Goal: Task Accomplishment & Management: Complete application form

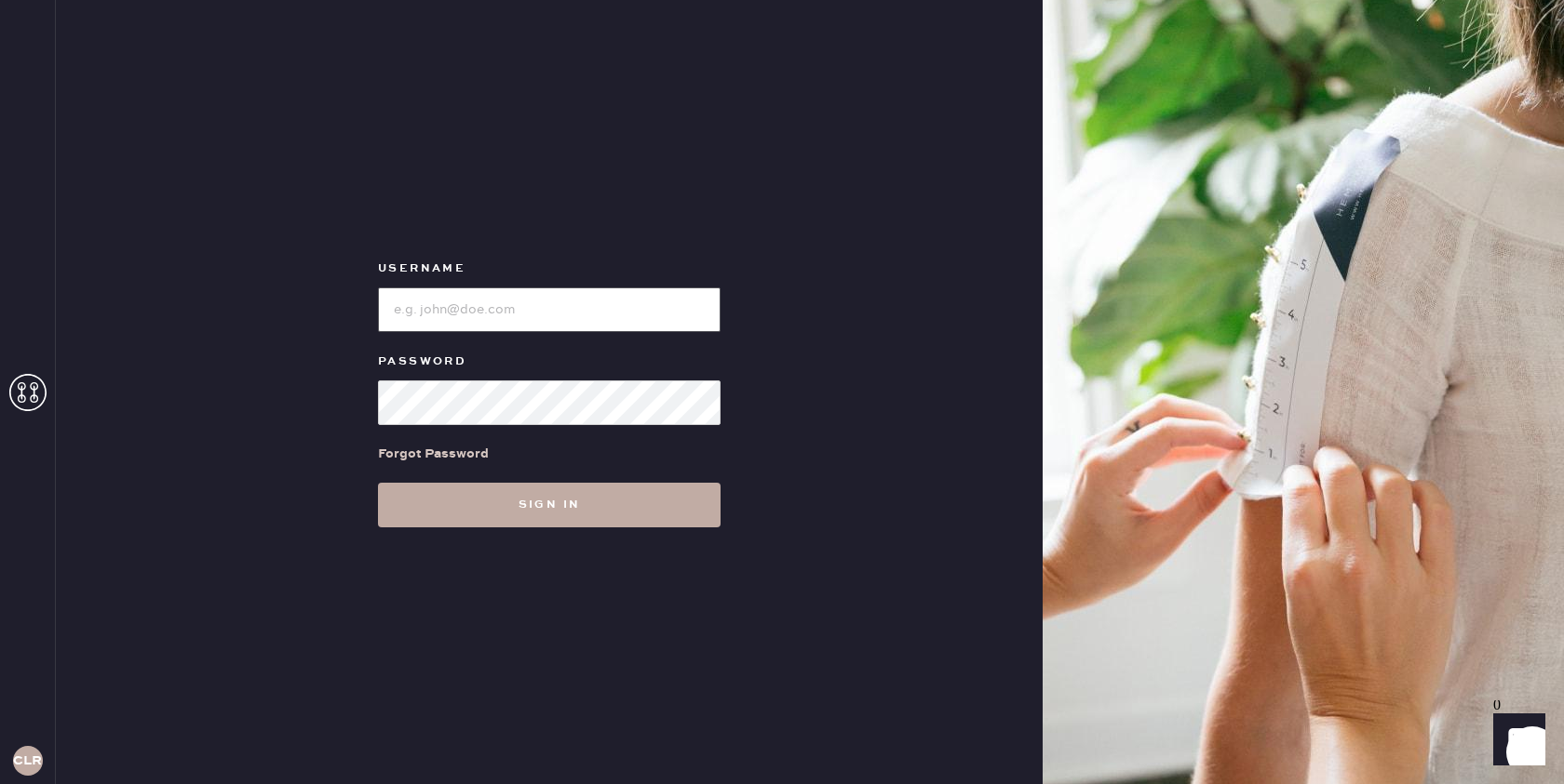
type input "[EMAIL_ADDRESS][DOMAIN_NAME]"
click at [523, 499] on button "Sign in" at bounding box center [549, 504] width 342 height 44
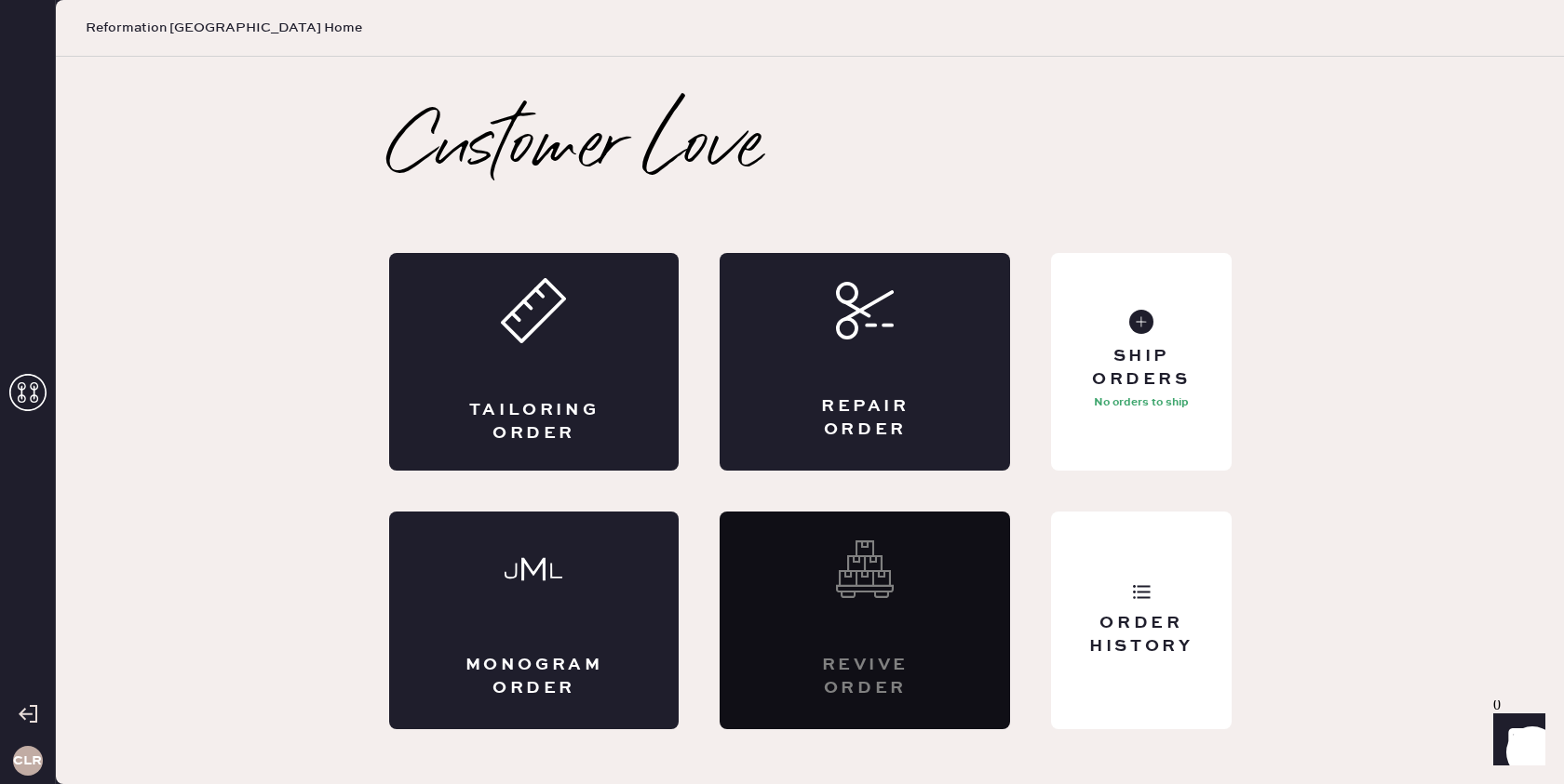
click at [23, 387] on use at bounding box center [28, 393] width 37 height 37
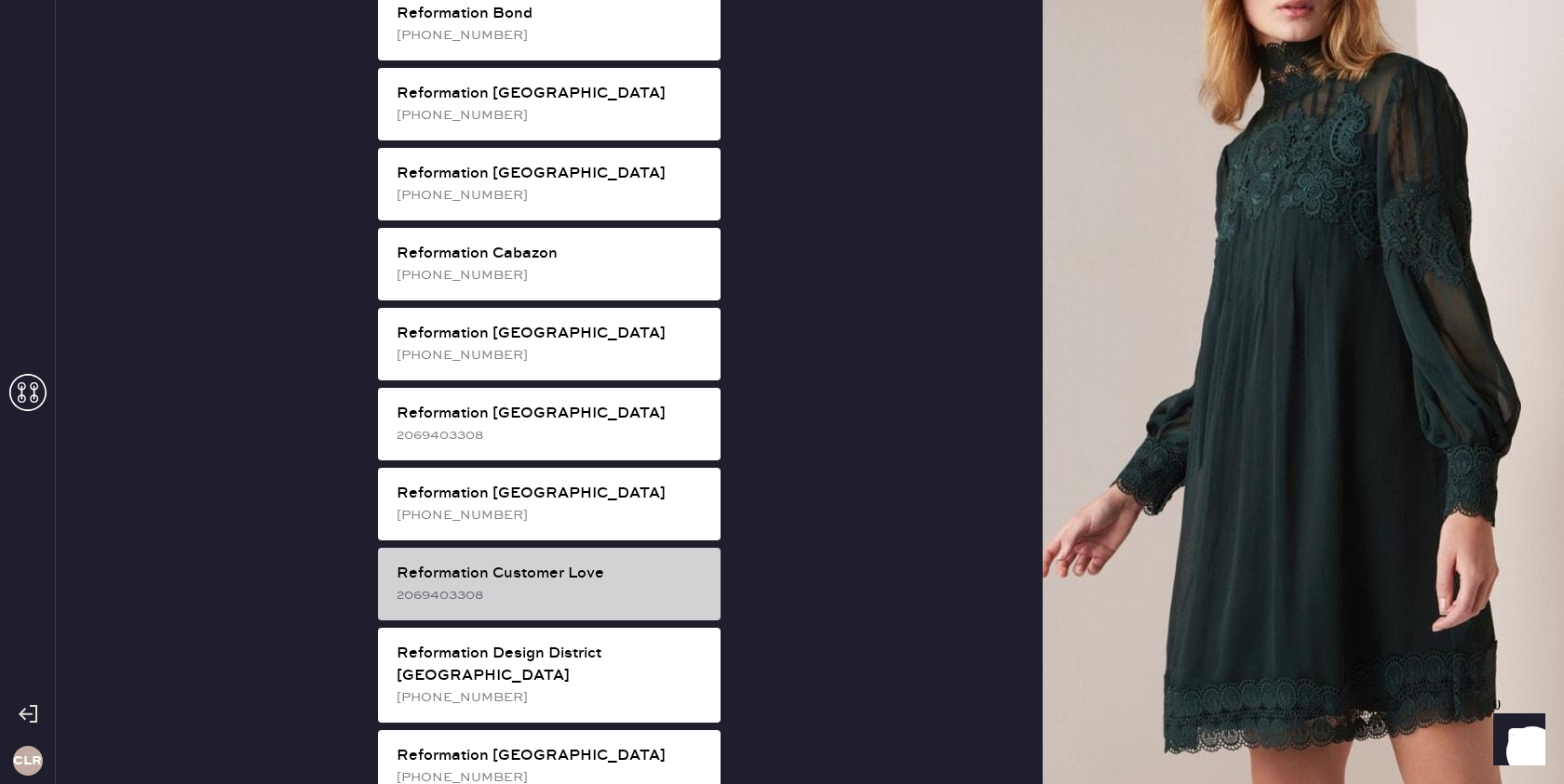
scroll to position [459, 0]
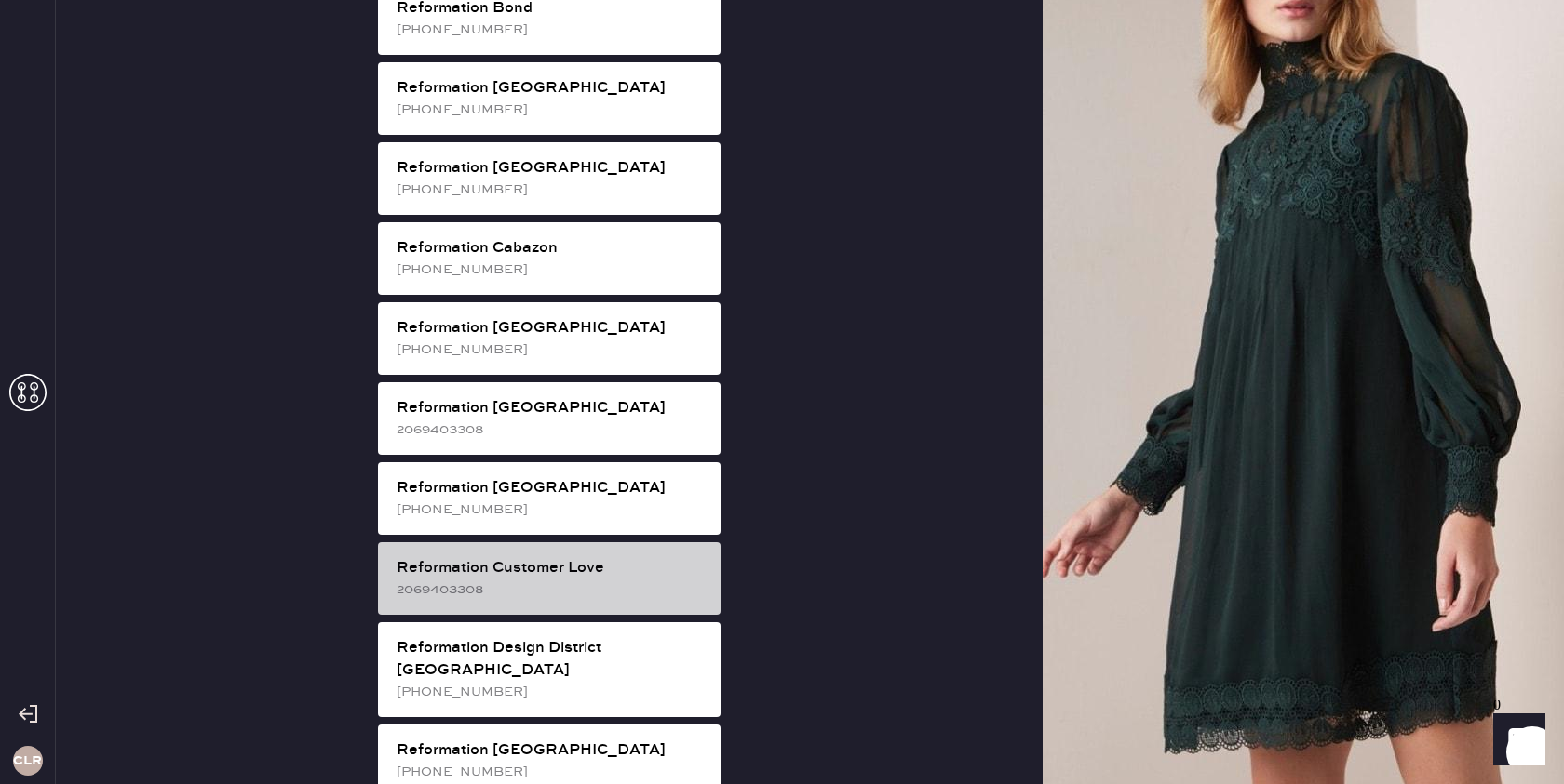
click at [547, 557] on div "Reformation Customer Love" at bounding box center [550, 568] width 309 height 23
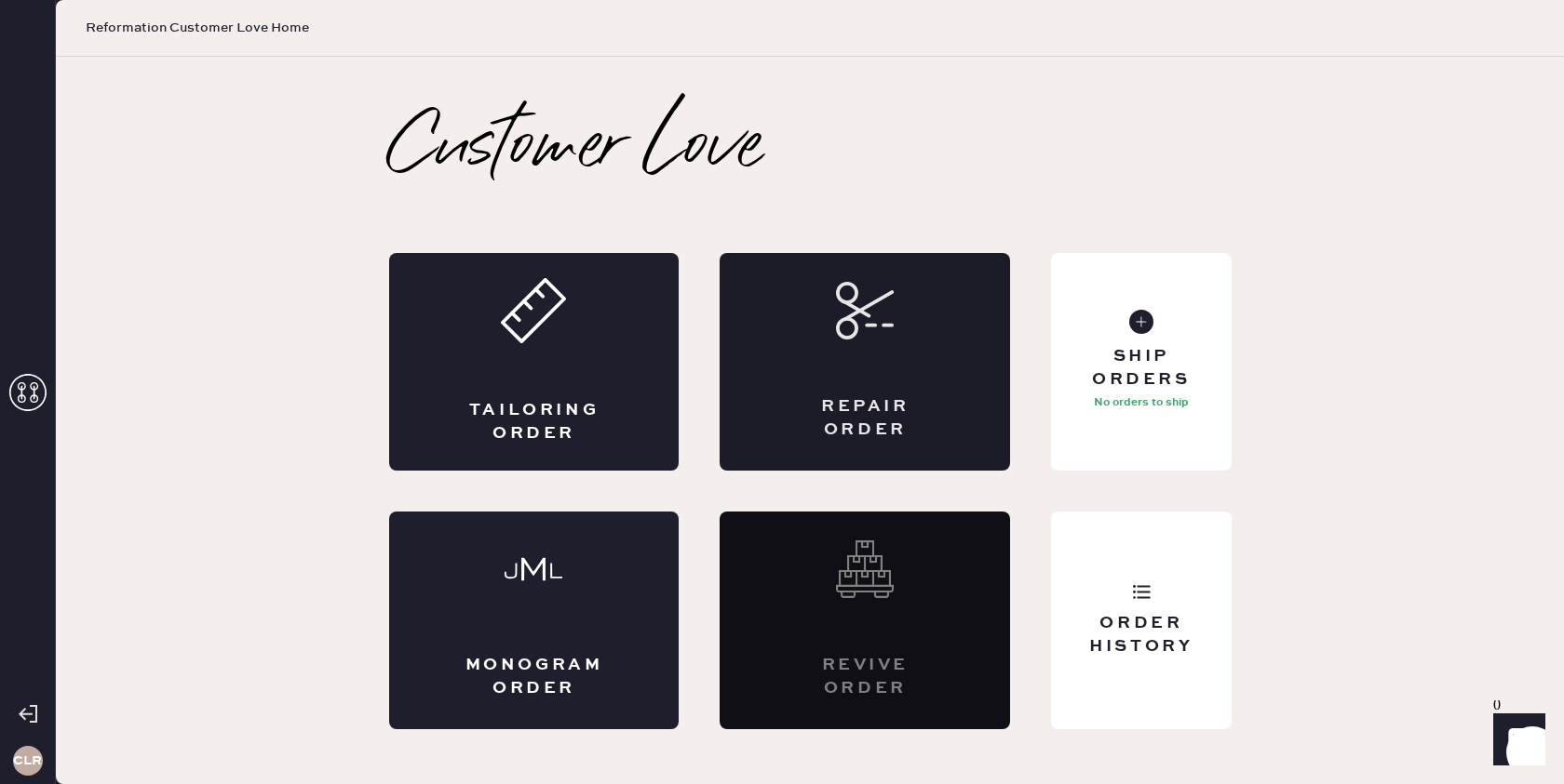
click at [869, 389] on div "Repair Order" at bounding box center [864, 363] width 290 height 218
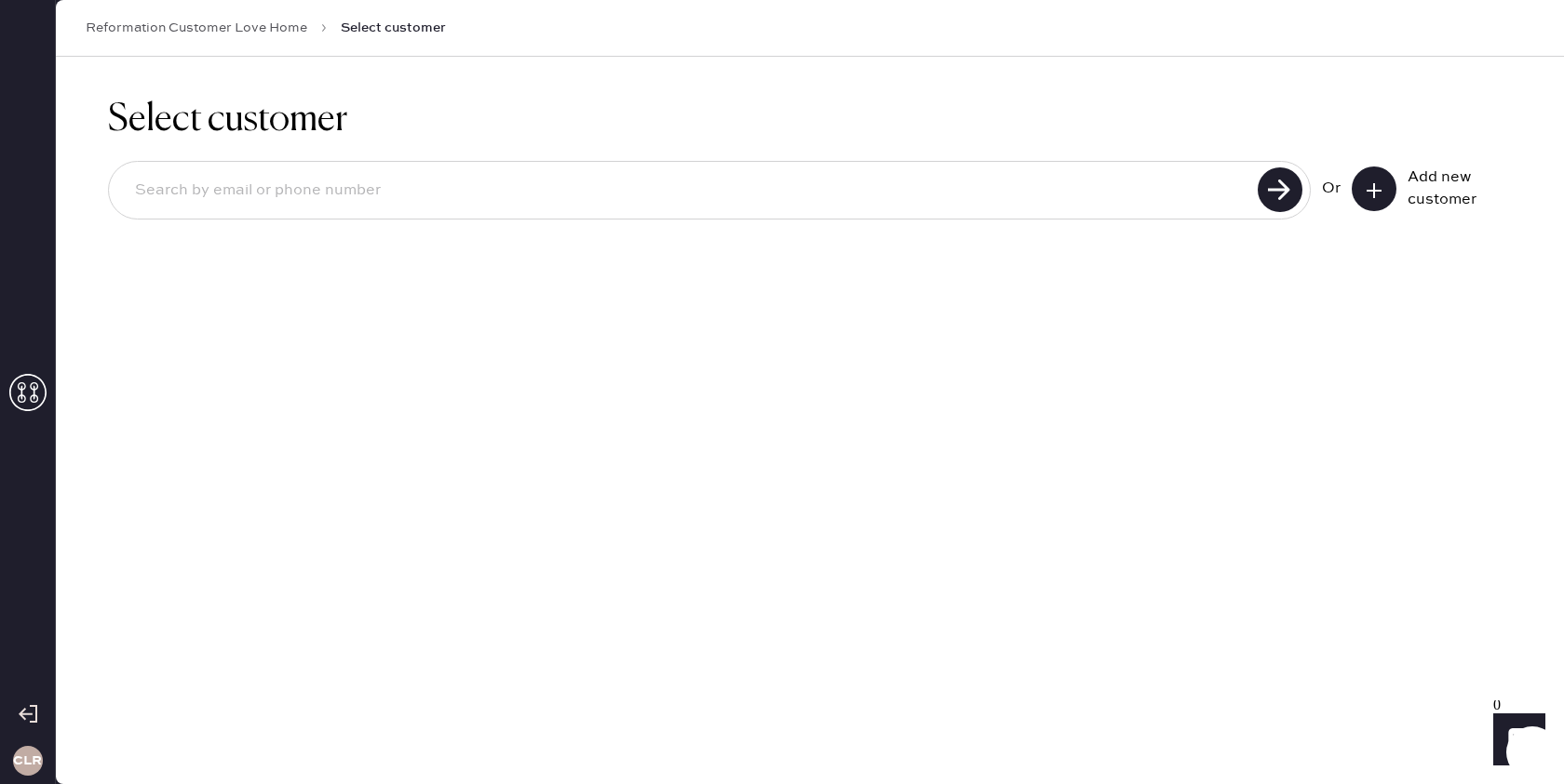
click at [434, 196] on input at bounding box center [685, 191] width 1131 height 43
paste input "[EMAIL_ADDRESS][DOMAIN_NAME]"
type input "[EMAIL_ADDRESS][DOMAIN_NAME]"
click at [1269, 198] on use at bounding box center [1279, 189] width 44 height 44
click at [1388, 185] on button at bounding box center [1373, 188] width 44 height 44
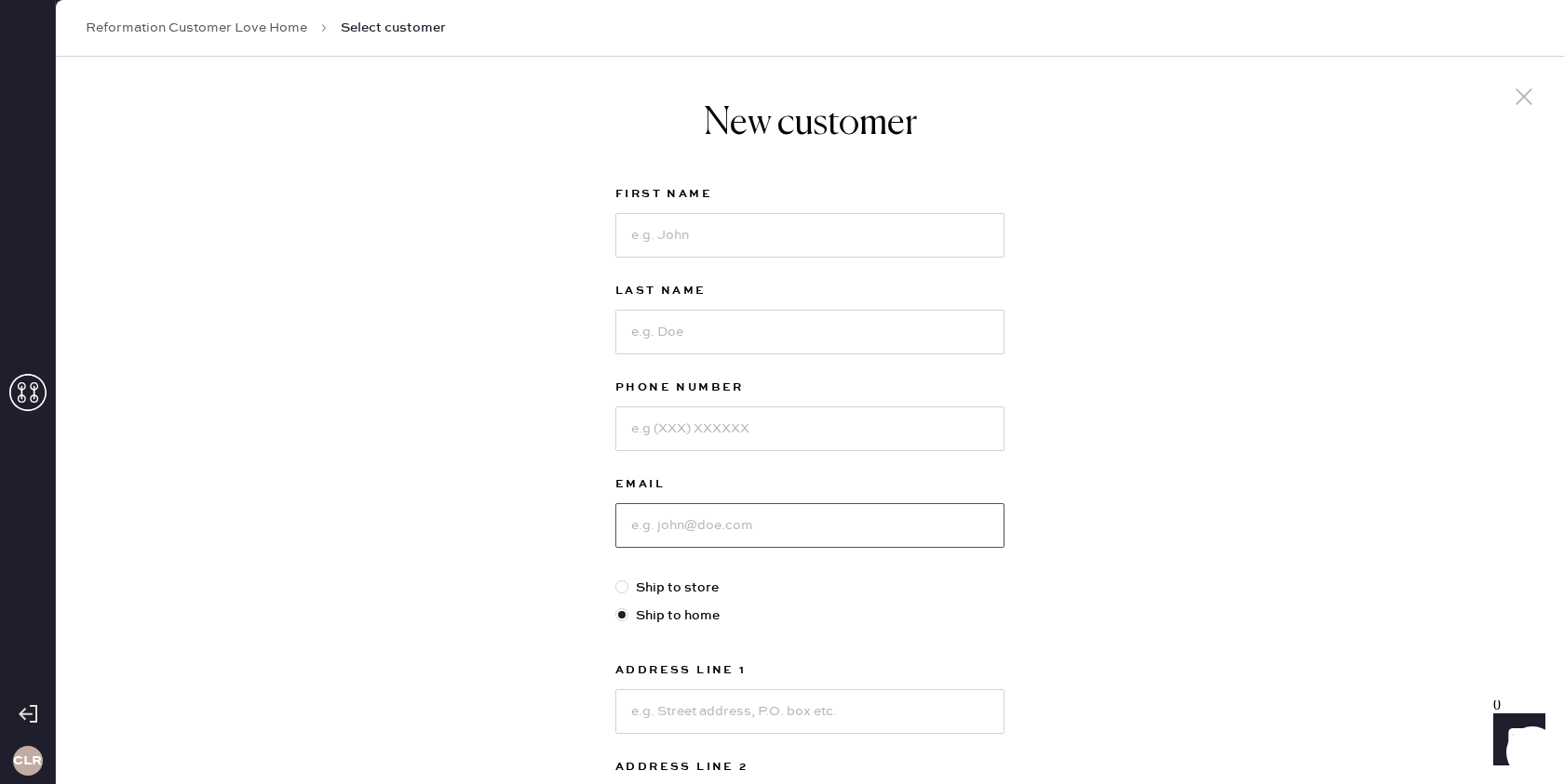
click at [737, 525] on input at bounding box center [810, 525] width 389 height 44
paste input "[EMAIL_ADDRESS][DOMAIN_NAME]"
type input "[EMAIL_ADDRESS][DOMAIN_NAME]"
click at [721, 416] on input at bounding box center [810, 428] width 389 height 44
paste input "9179605026"
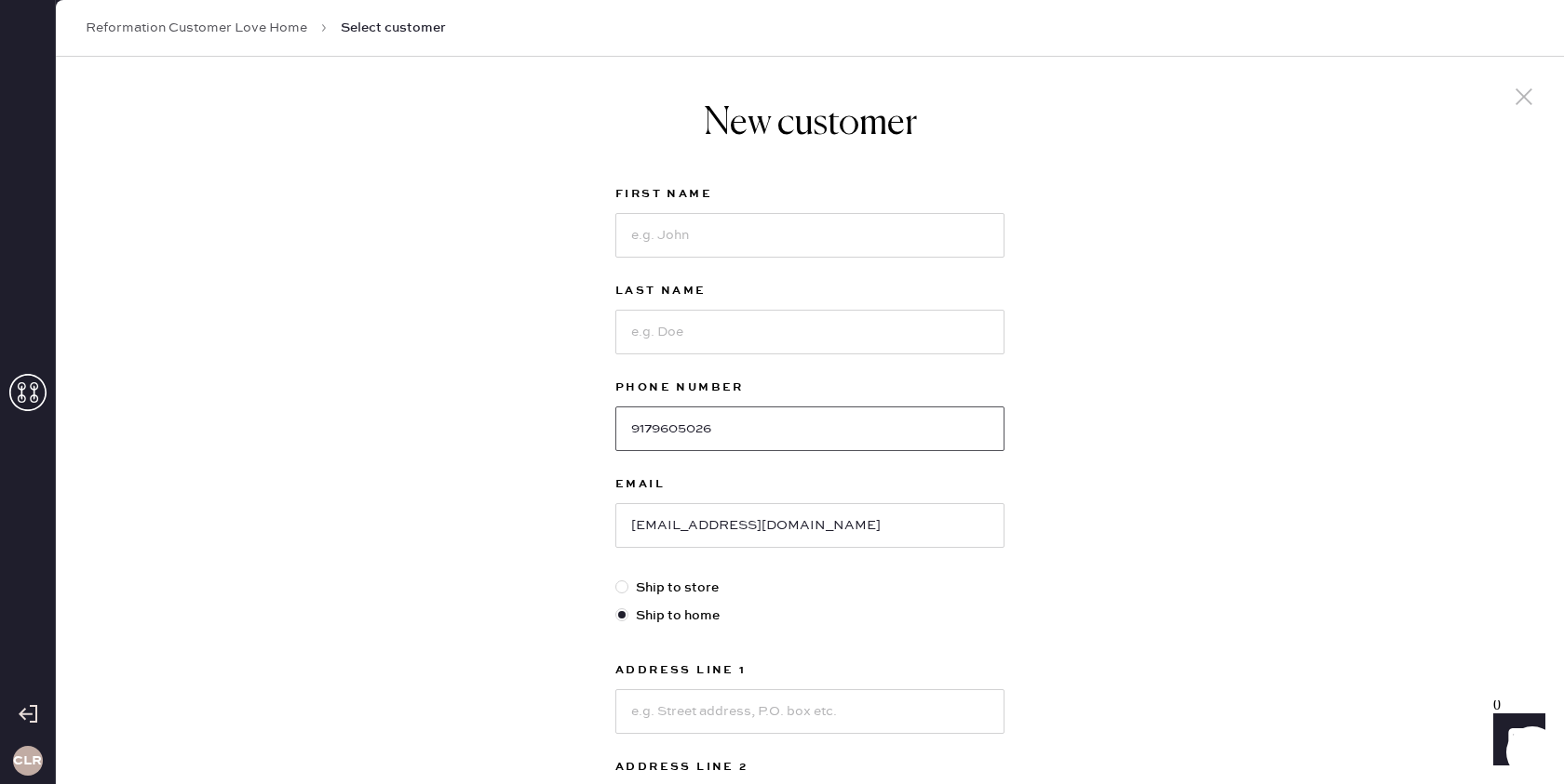
type input "9179605026"
click at [681, 245] on input at bounding box center [810, 235] width 389 height 44
paste input "[PERSON_NAME]"
click at [680, 235] on input "[PERSON_NAME]" at bounding box center [810, 235] width 389 height 44
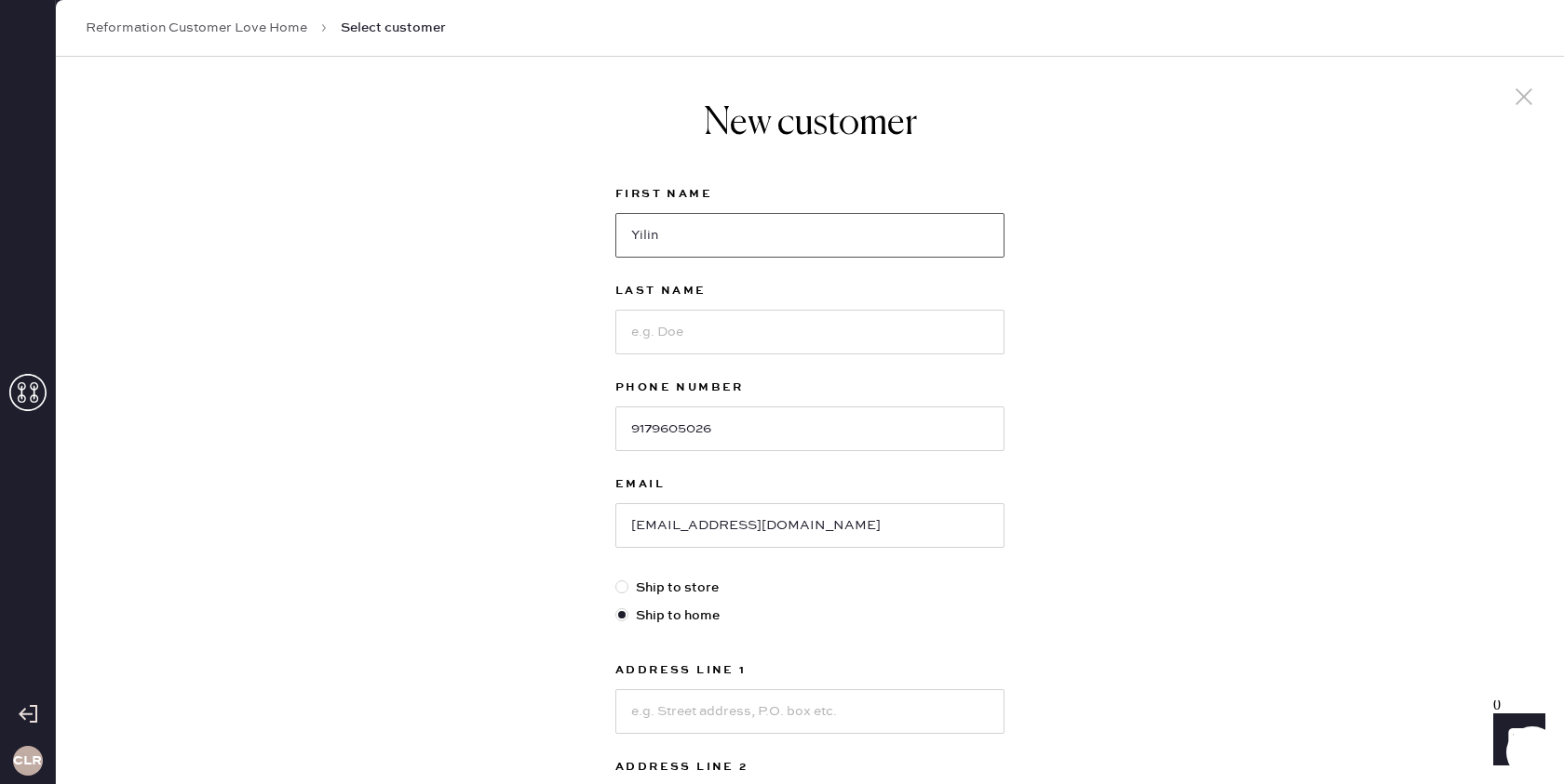
type input "Yilin"
click at [687, 321] on input at bounding box center [810, 331] width 389 height 44
paste input "[PERSON_NAME]"
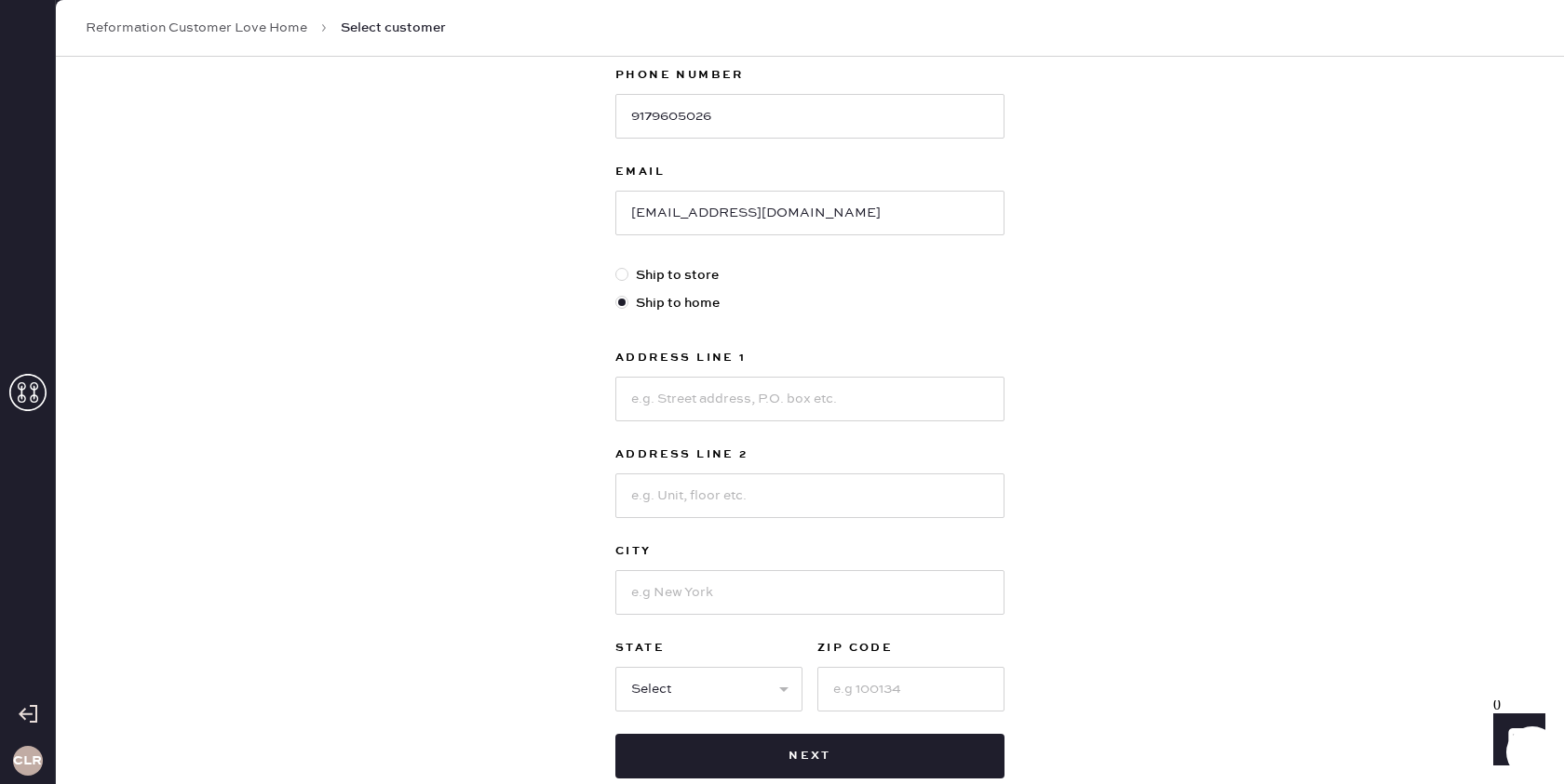
scroll to position [336, 0]
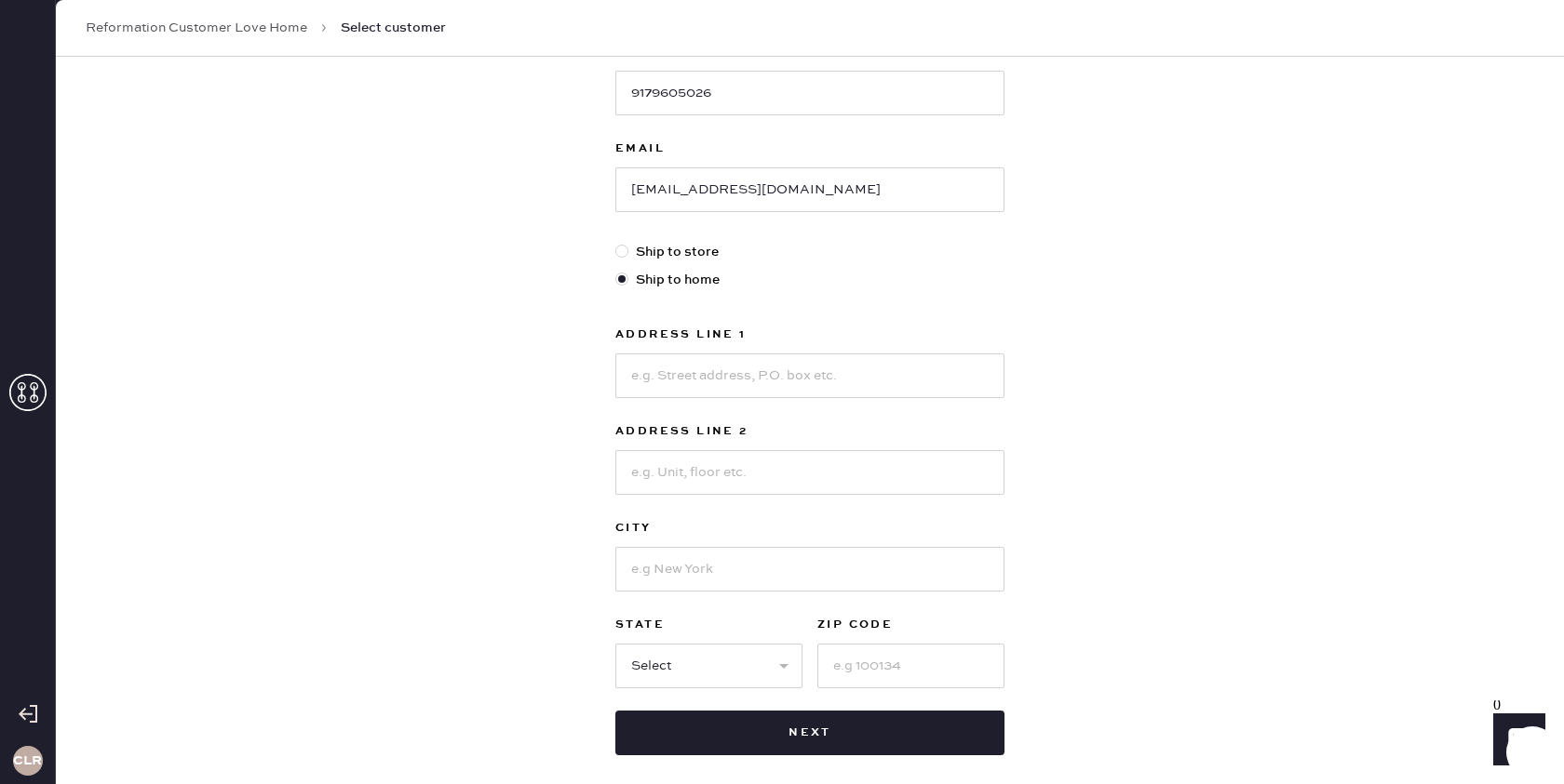
type input "[PERSON_NAME]"
click at [751, 389] on input at bounding box center [810, 375] width 389 height 44
paste input "[STREET_ADDRESS]"
type input "[STREET_ADDRESS]"
click at [684, 473] on input at bounding box center [810, 472] width 389 height 44
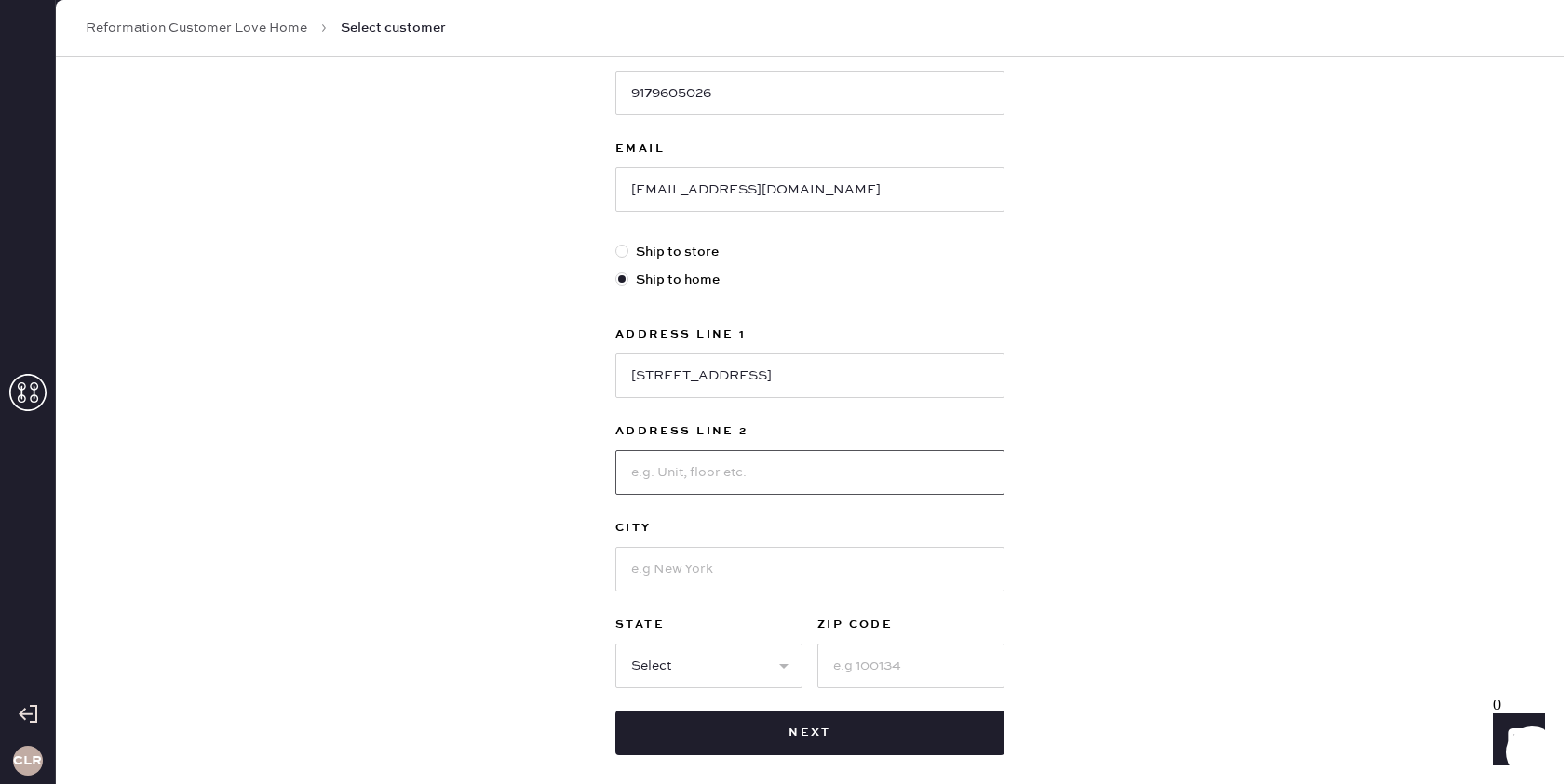
paste input "Flushing"
type input "Flushing"
click at [718, 567] on input at bounding box center [810, 569] width 389 height 44
click at [710, 457] on input "Flushing" at bounding box center [810, 472] width 389 height 44
click at [709, 463] on input "Flushing" at bounding box center [810, 472] width 389 height 44
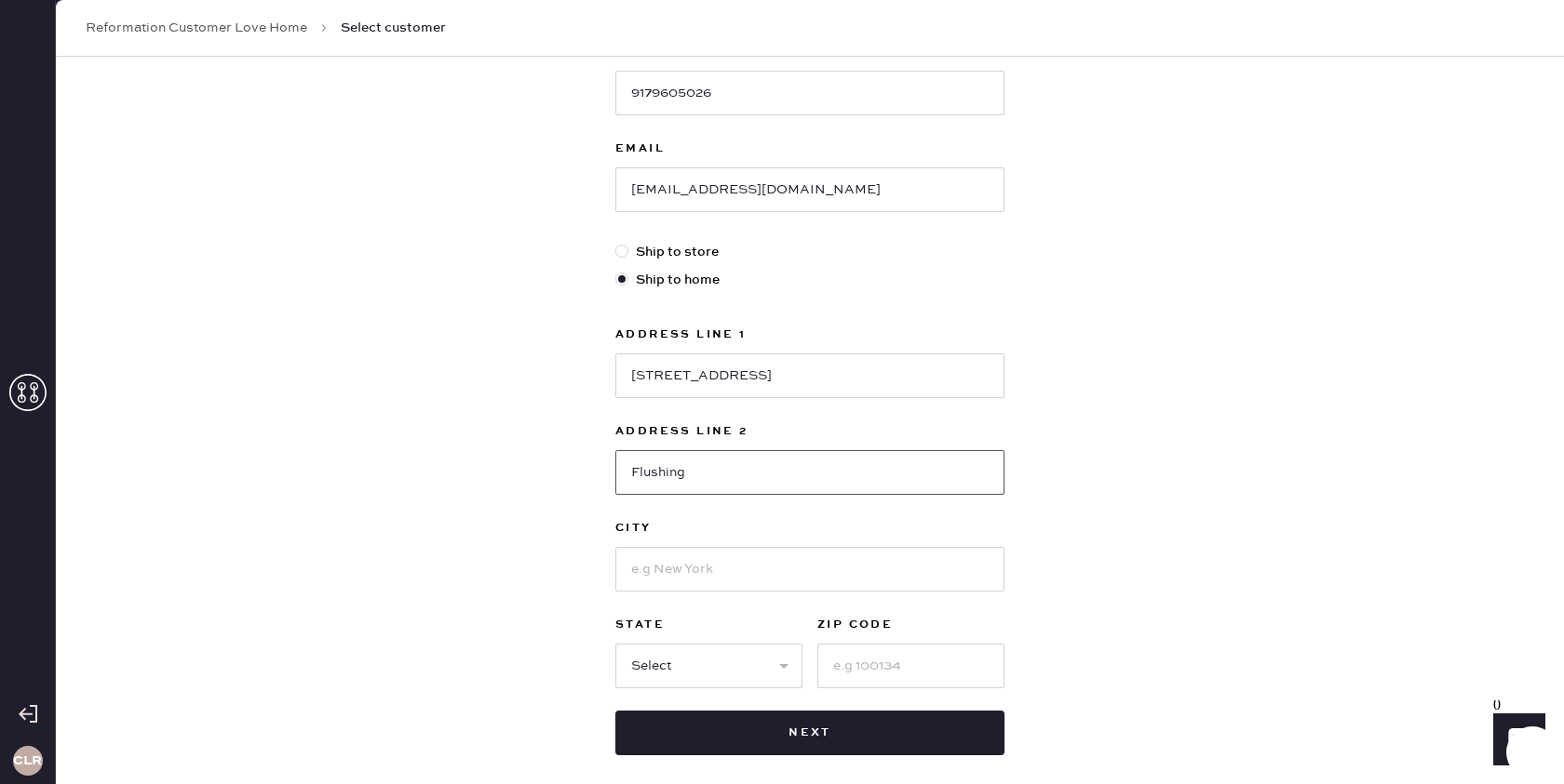
click at [708, 463] on input "Flushing" at bounding box center [810, 472] width 389 height 44
click at [701, 563] on input at bounding box center [810, 569] width 389 height 44
paste input "Flushing"
type input "Flushing"
click at [695, 657] on select "Select AK AL AR AZ CA CO CT [GEOGRAPHIC_DATA] DE FL [GEOGRAPHIC_DATA] HI [GEOGR…" at bounding box center [709, 665] width 187 height 44
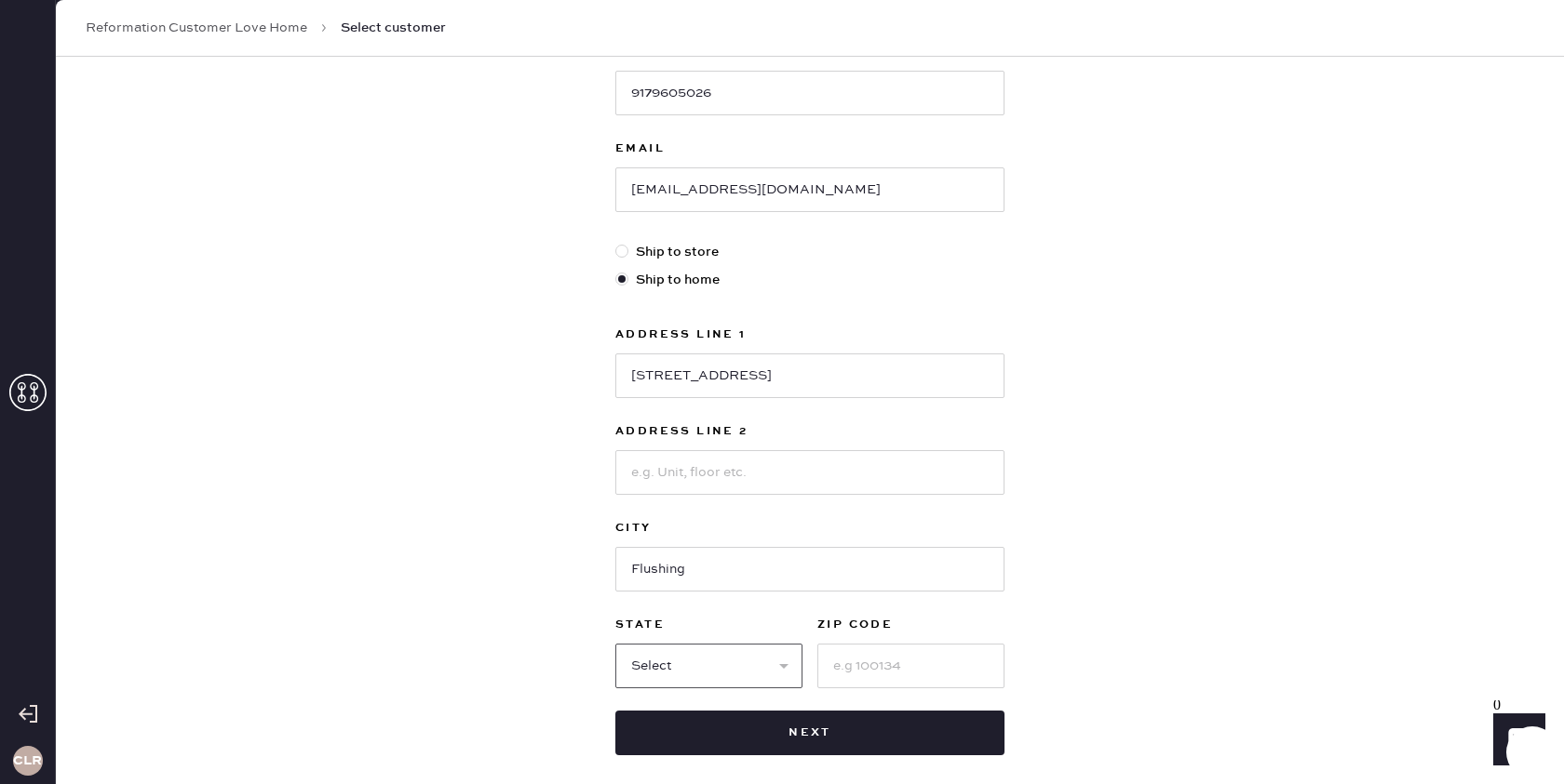
select select "NY"
click at [615, 644] on select "Select AK AL AR AZ CA CO CT [GEOGRAPHIC_DATA] DE FL [GEOGRAPHIC_DATA] HI [GEOGR…" at bounding box center [709, 665] width 187 height 44
click at [916, 667] on input at bounding box center [910, 665] width 187 height 44
paste input "11354"
type input "11354"
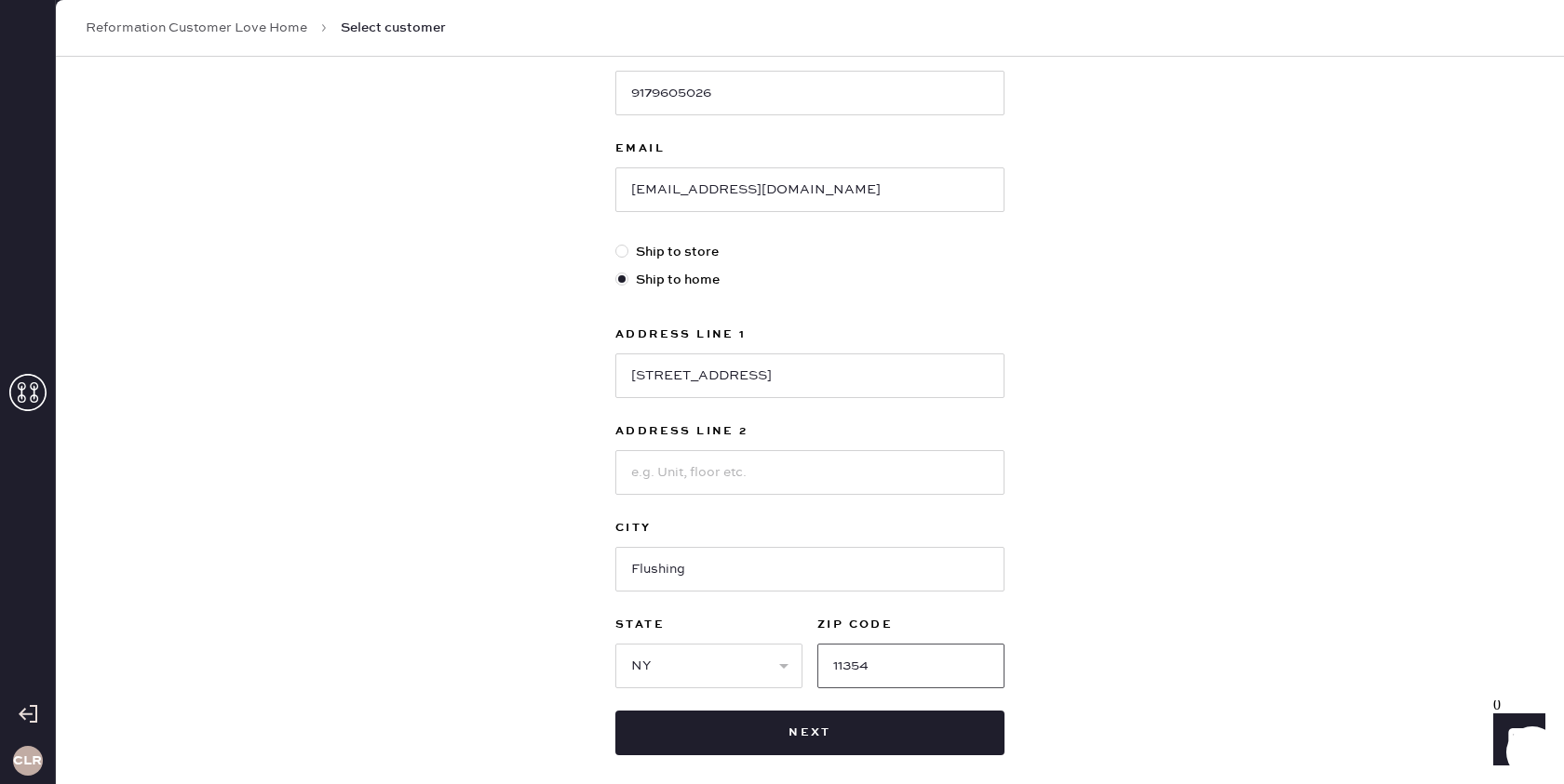
scroll to position [400, 0]
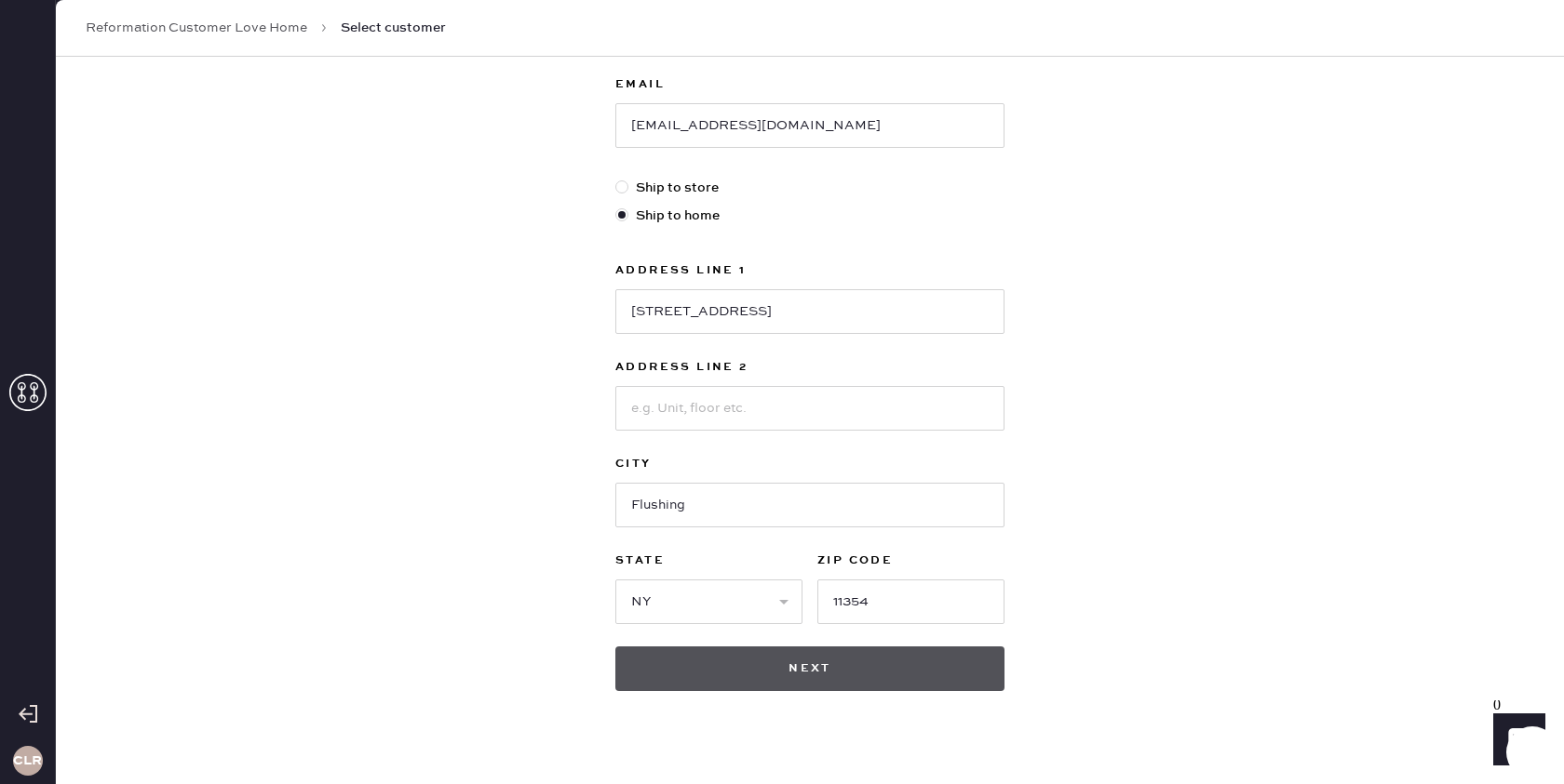
click at [785, 667] on button "Next" at bounding box center [810, 668] width 389 height 44
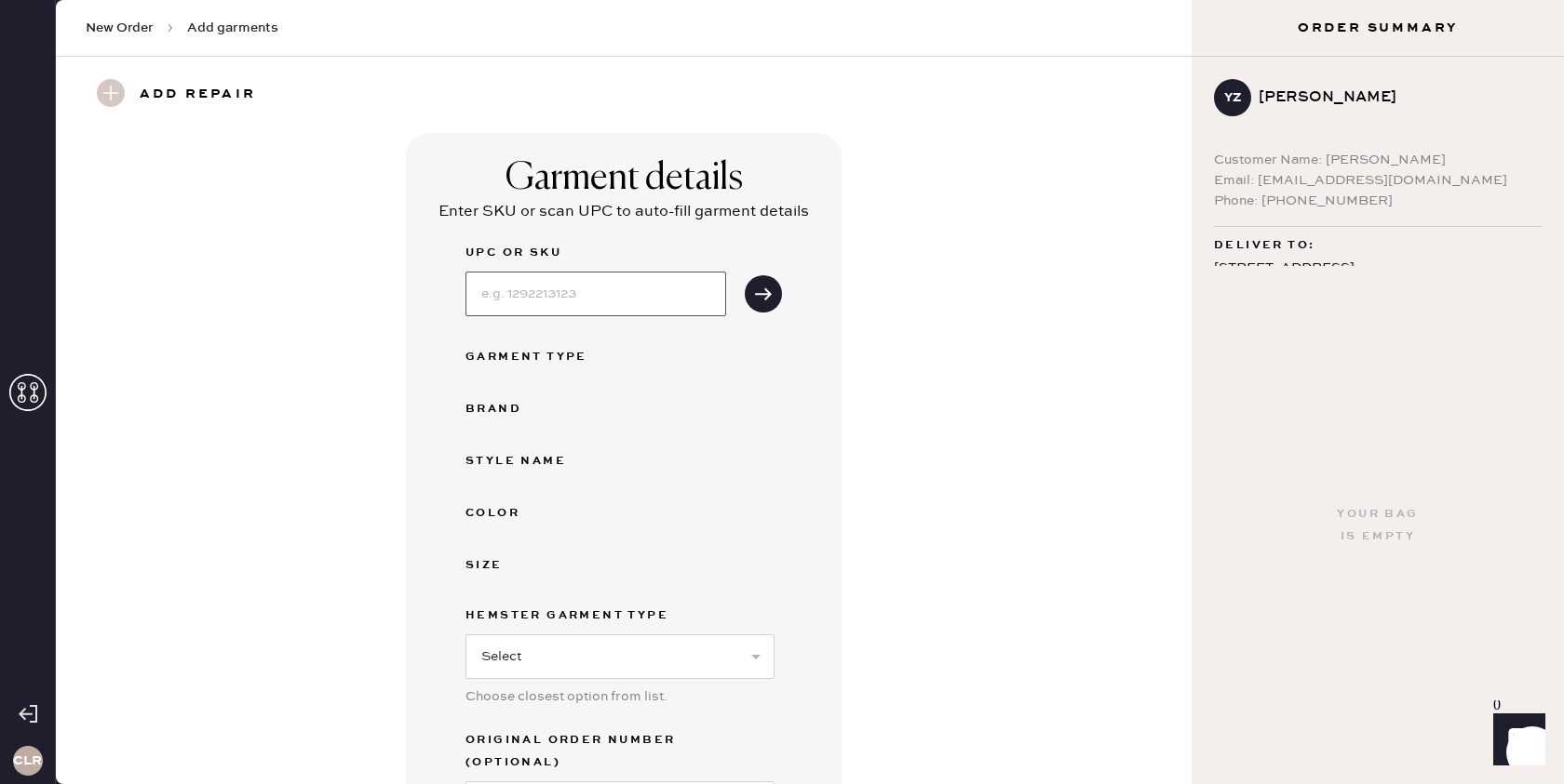
click at [602, 304] on input at bounding box center [595, 293] width 261 height 44
paste input "1315450BLK000"
type input "1315450BLK000"
click at [766, 288] on icon "submit" at bounding box center [763, 294] width 19 height 19
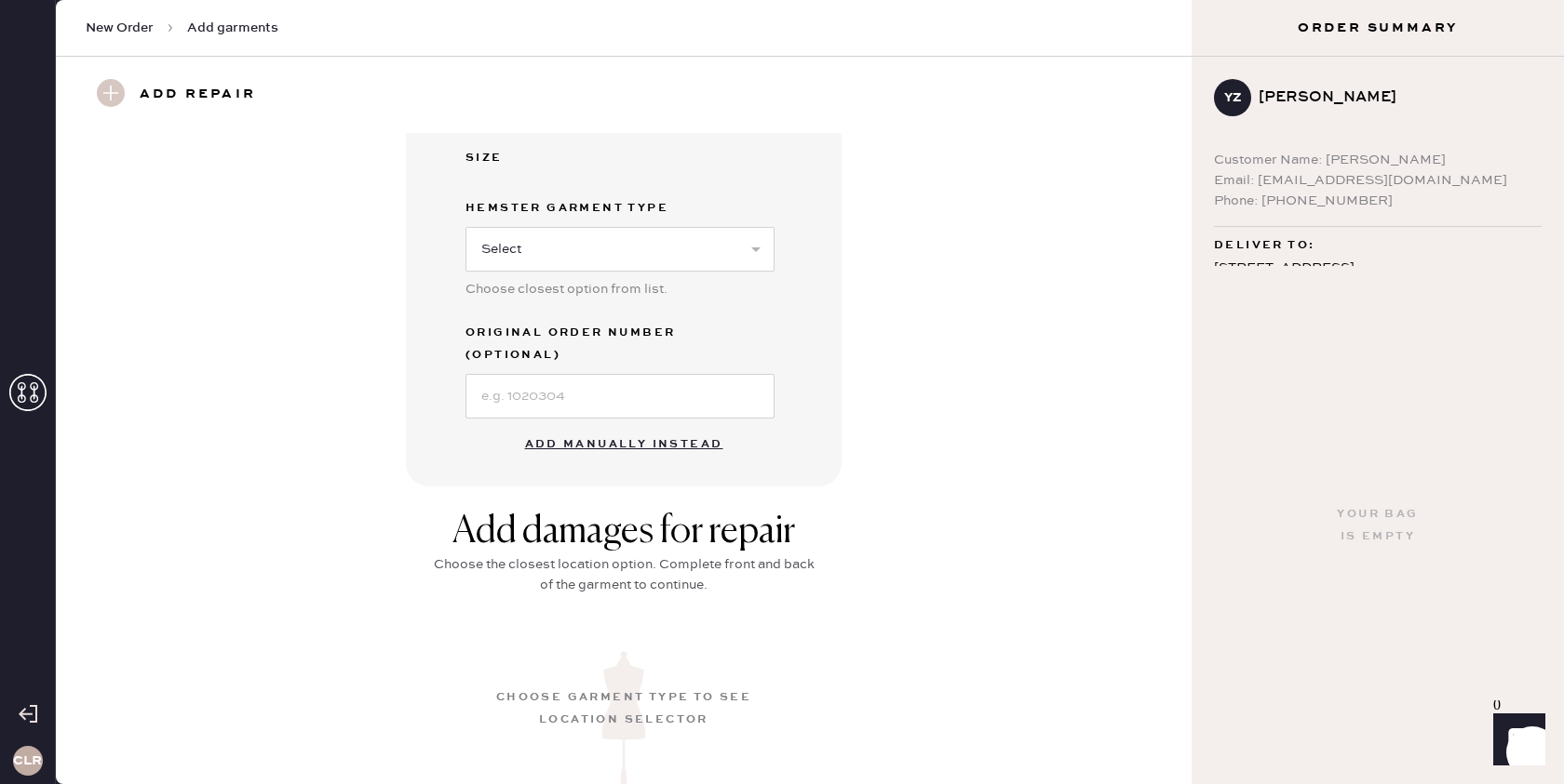
scroll to position [679, 0]
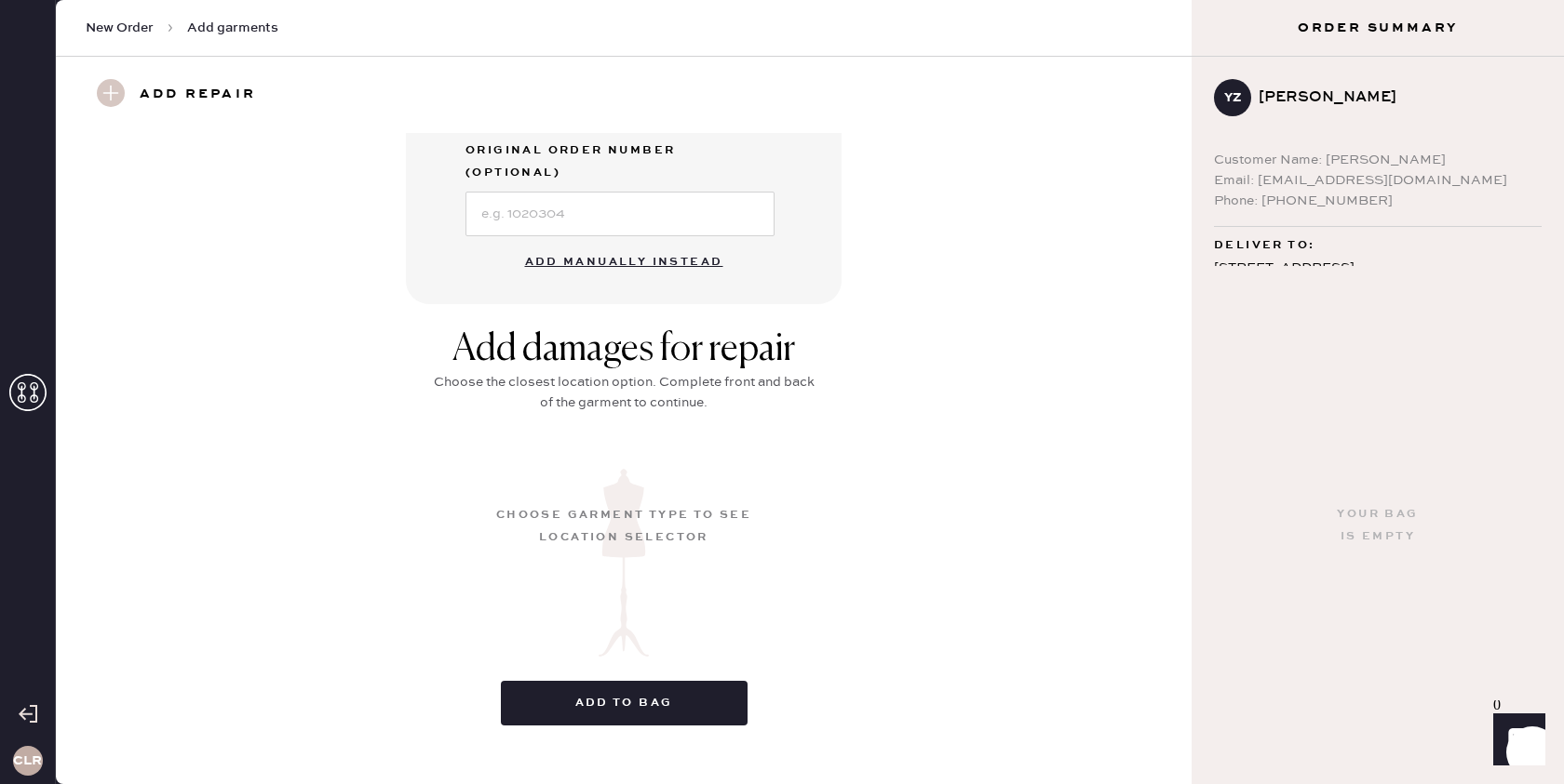
click at [601, 244] on button "Add manually instead" at bounding box center [624, 262] width 220 height 37
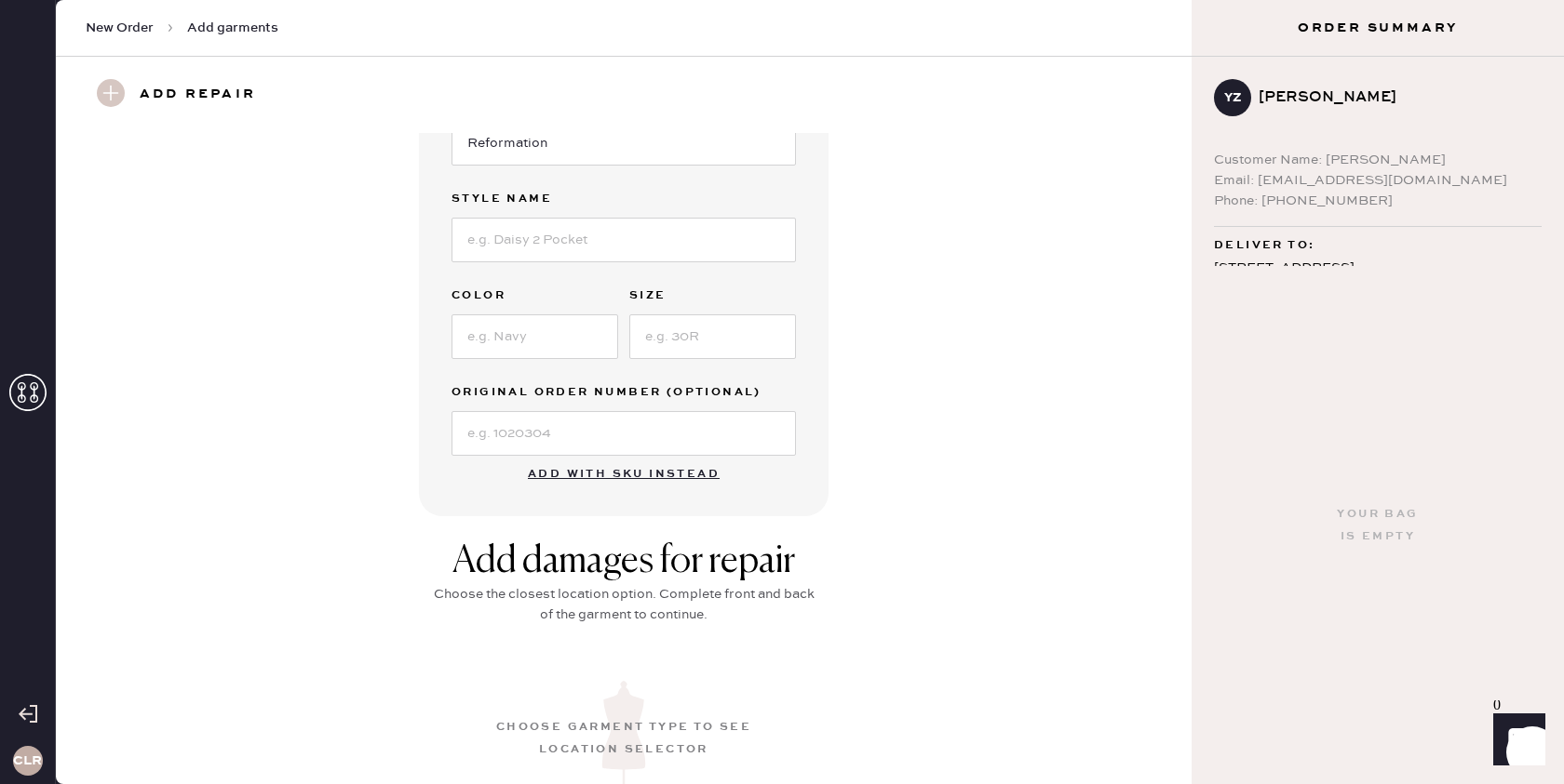
scroll to position [79, 0]
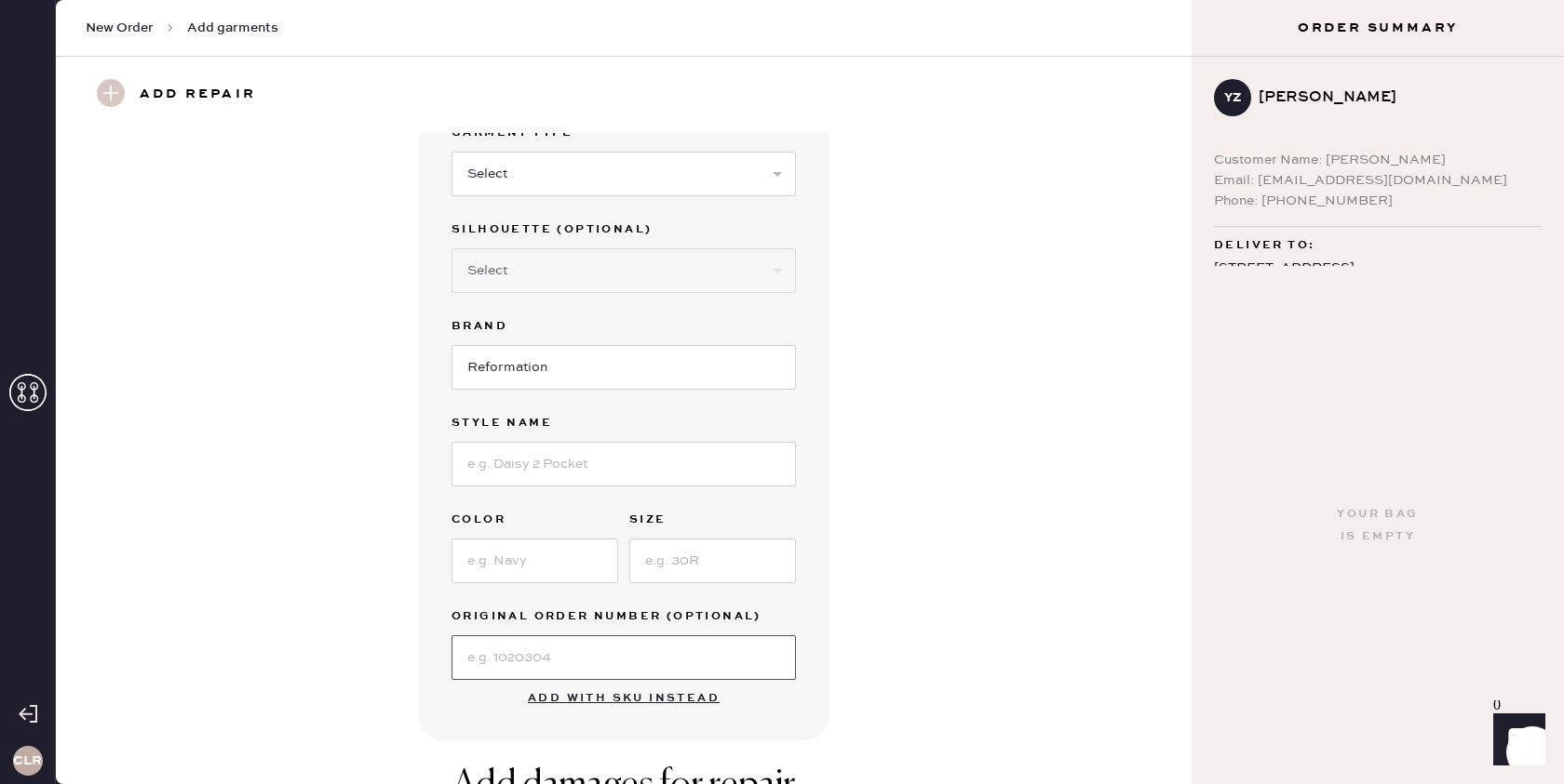
click at [573, 660] on input at bounding box center [623, 657] width 344 height 44
paste input "S30089313"
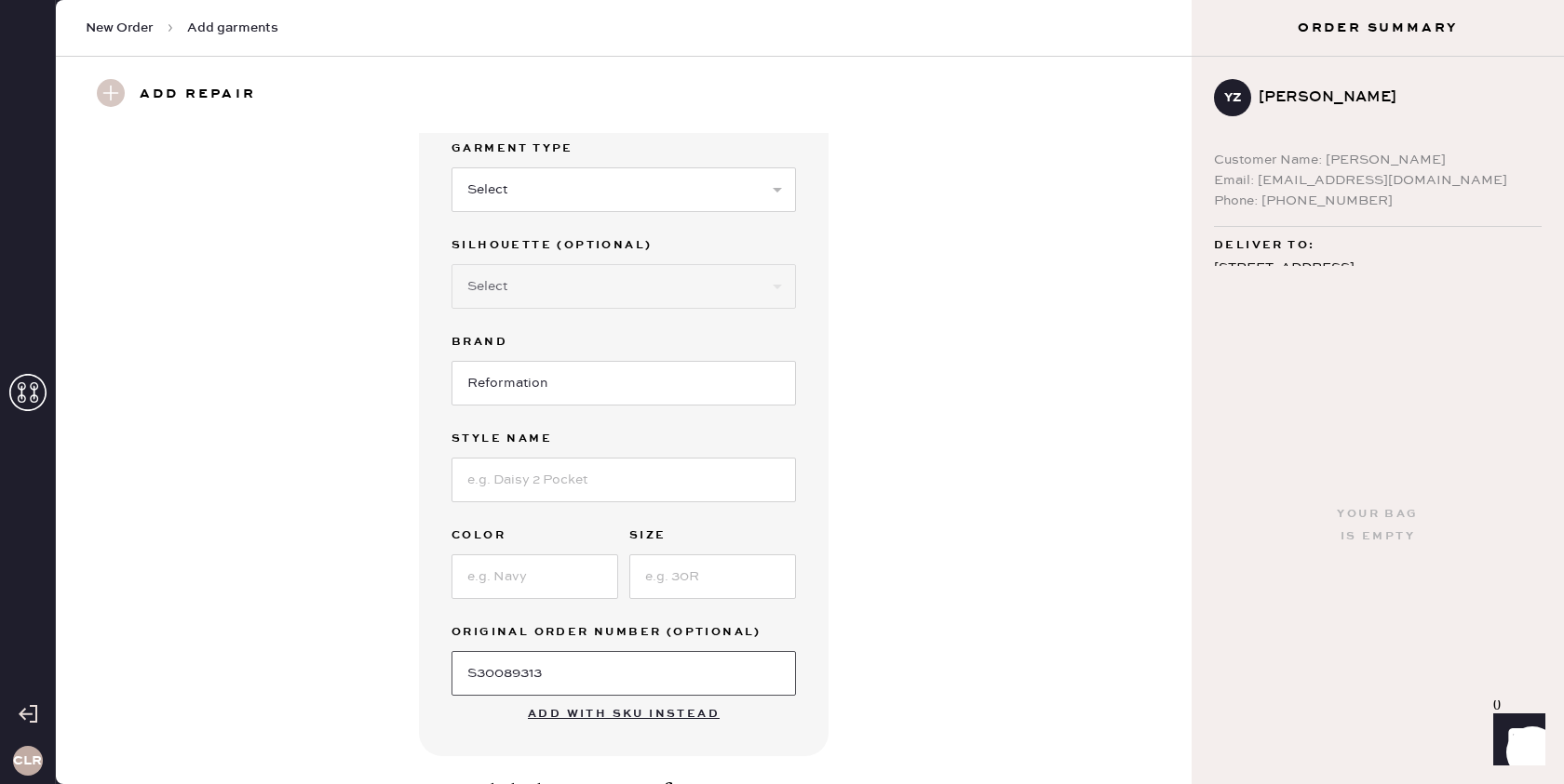
scroll to position [0, 0]
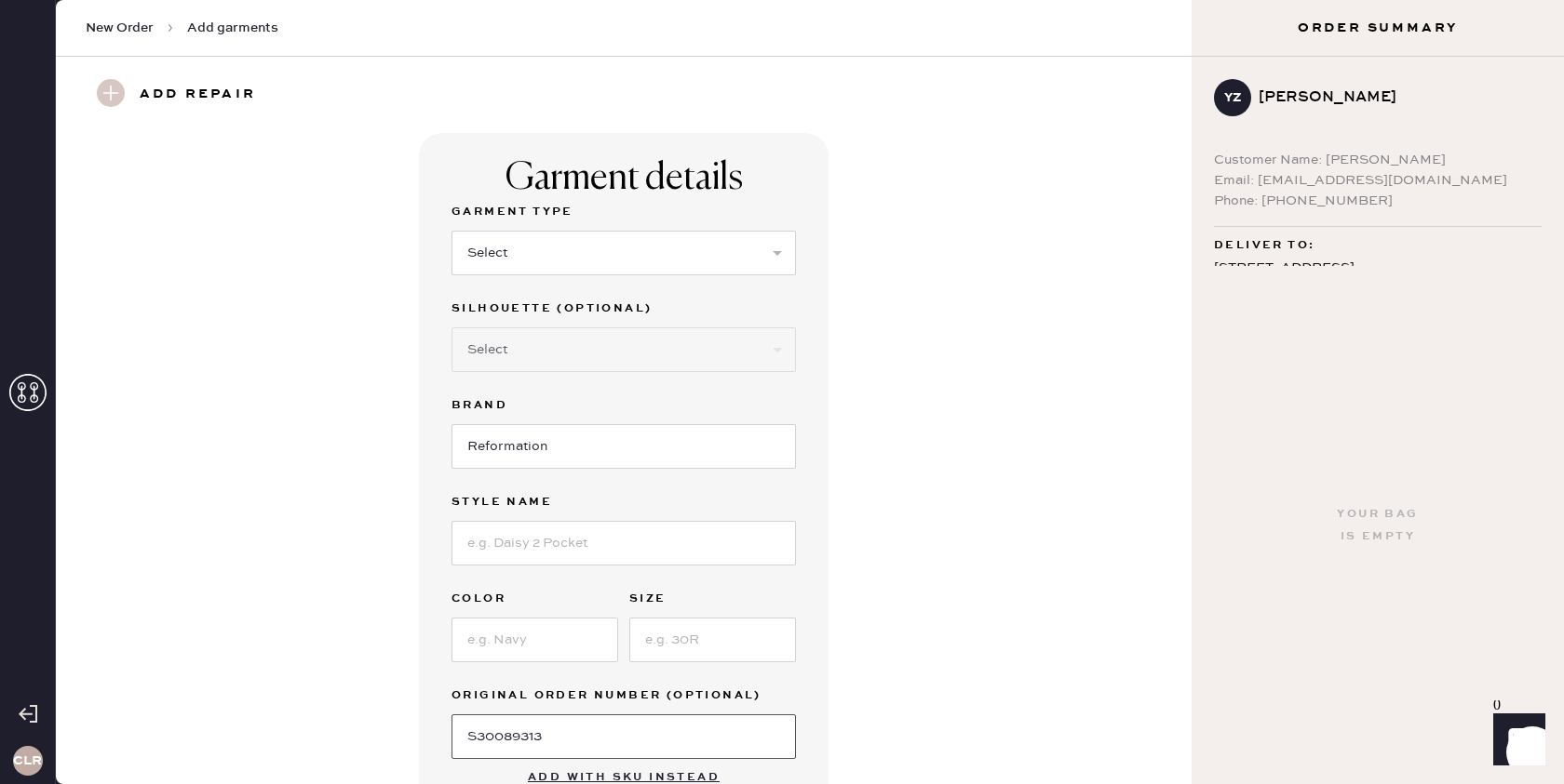
type input "S30089313"
click at [681, 244] on select "Select Basic Skirt Jeans Leggings Pants Shorts Basic Sleeved Dress Basic Sleeve…" at bounding box center [623, 252] width 344 height 44
select select "8"
click at [451, 231] on select "Select Basic Skirt Jeans Leggings Pants Shorts Basic Sleeved Dress Basic Sleeve…" at bounding box center [623, 252] width 344 height 44
click at [626, 355] on select "Select Maxi Dress Midi Dress Mini Dress Other" at bounding box center [623, 349] width 344 height 44
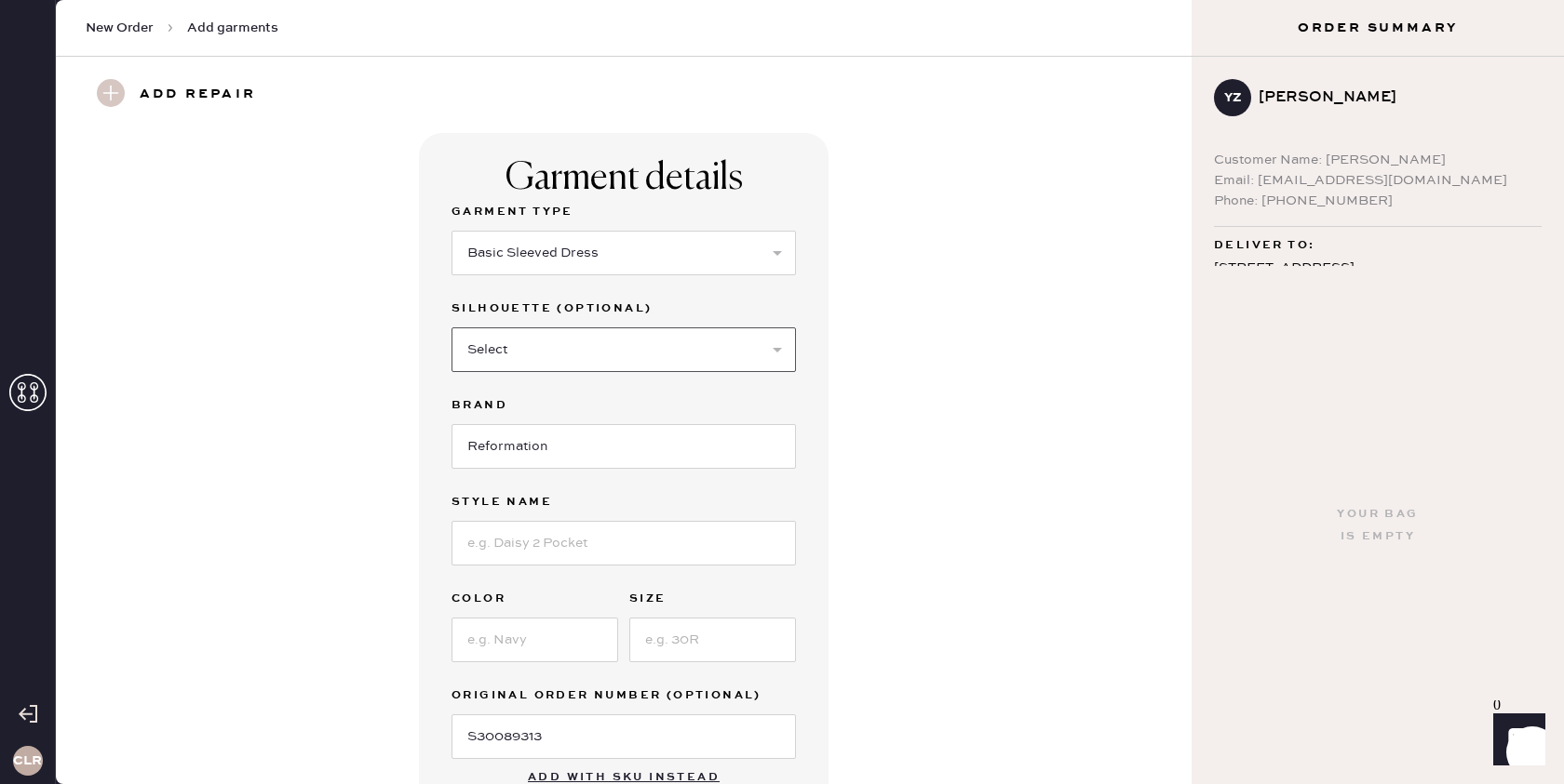
select select "25"
click at [451, 327] on select "Select Maxi Dress Midi Dress Mini Dress Other" at bounding box center [623, 349] width 344 height 44
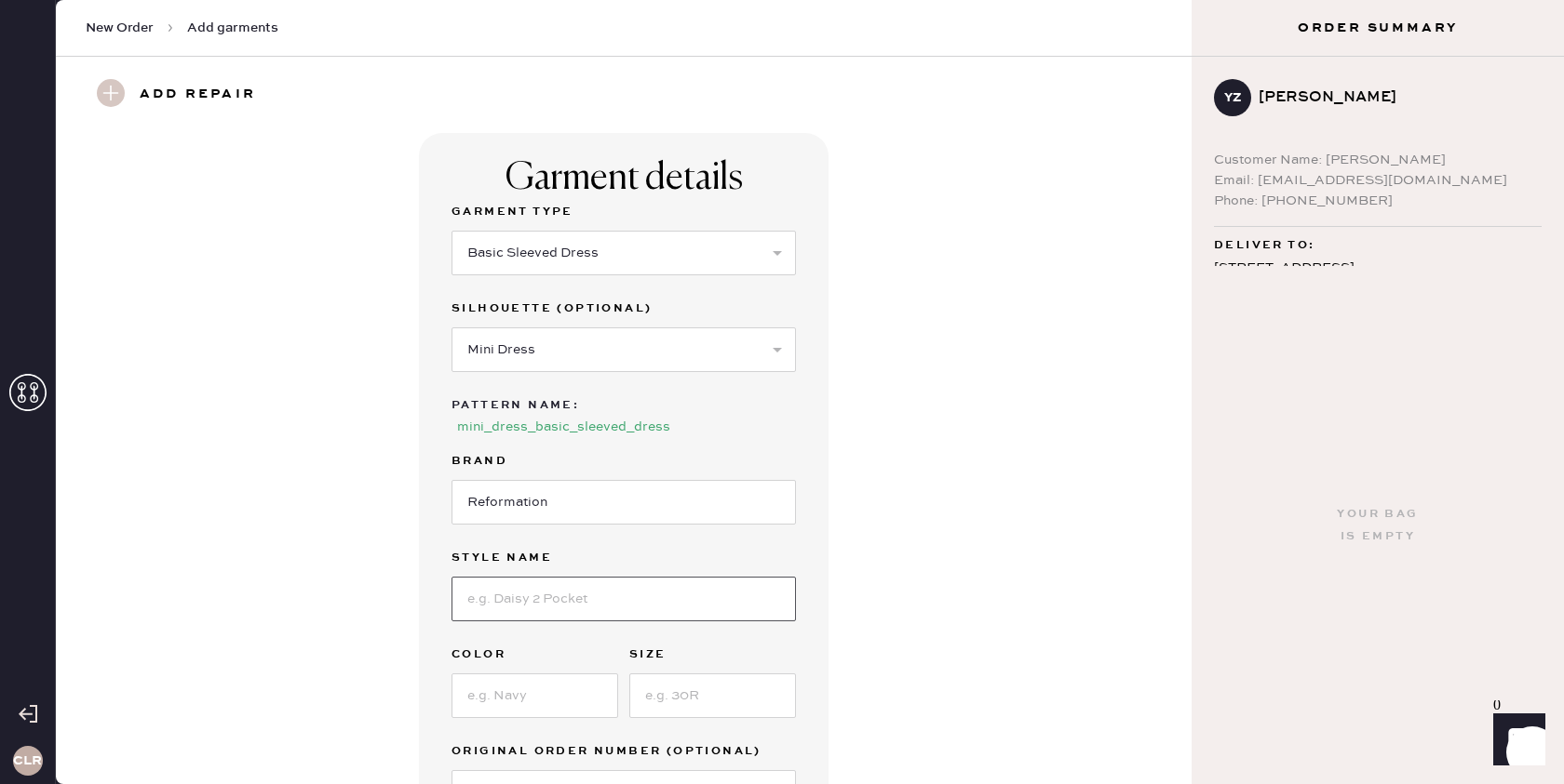
click at [550, 577] on input at bounding box center [623, 598] width 344 height 44
click at [540, 577] on input at bounding box center [623, 598] width 344 height 44
paste input "[PERSON_NAME] Linen Dress"
type input "[PERSON_NAME] Linen Dress"
click at [516, 682] on input at bounding box center [534, 695] width 166 height 44
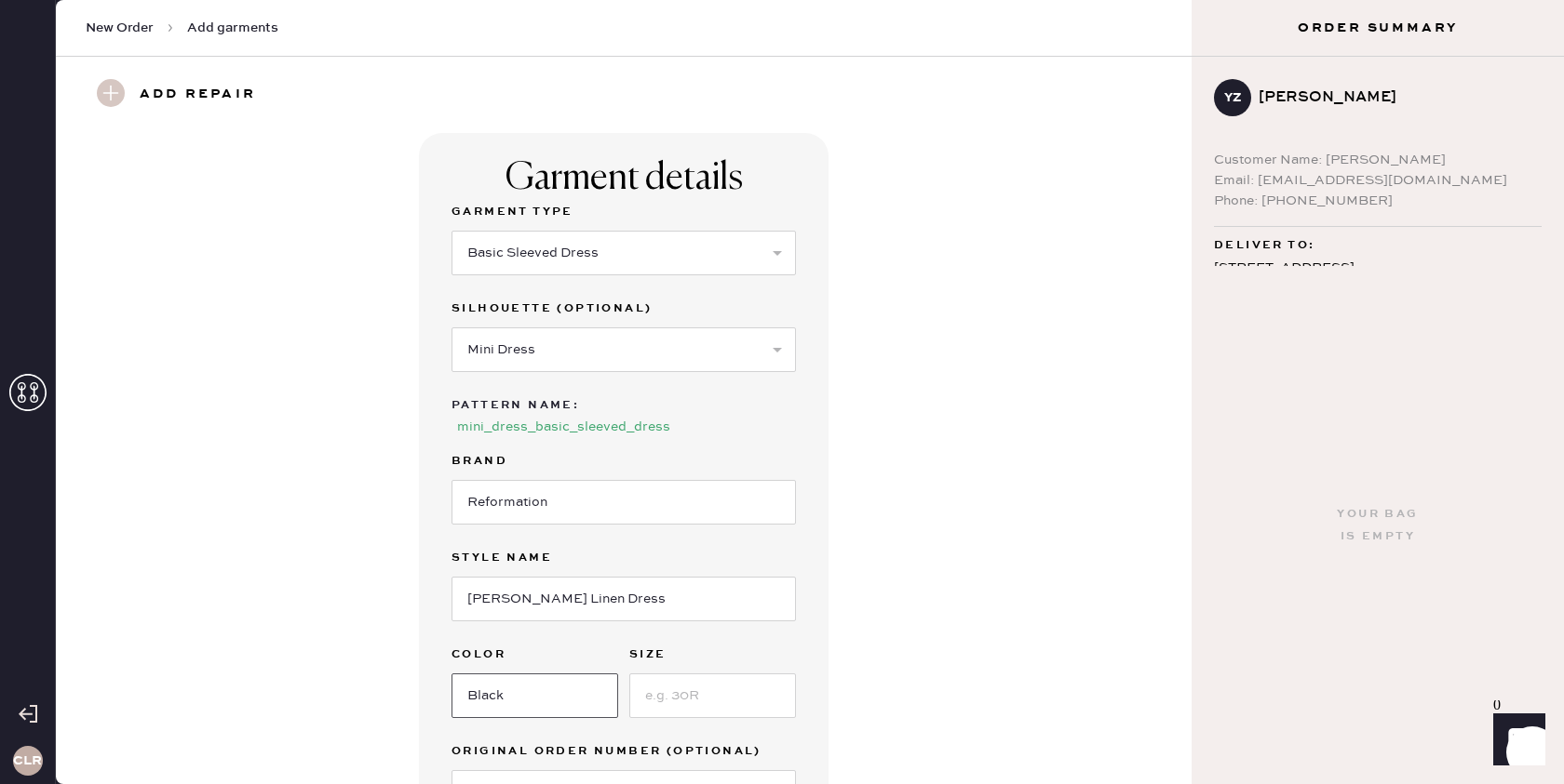
type input "Black"
click at [707, 674] on input at bounding box center [712, 695] width 166 height 44
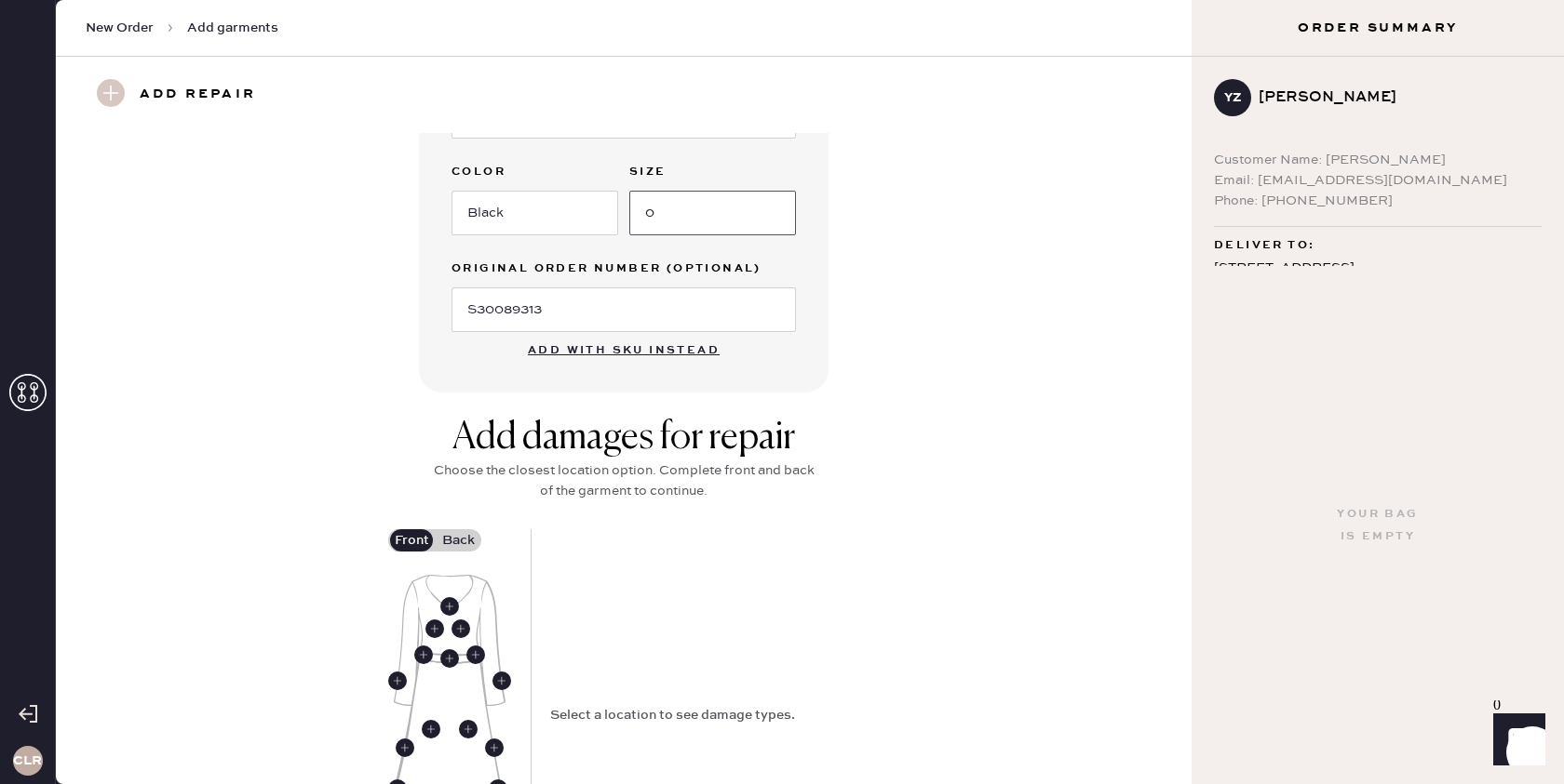
scroll to position [483, 0]
type input "0"
click at [448, 648] on use at bounding box center [449, 657] width 19 height 19
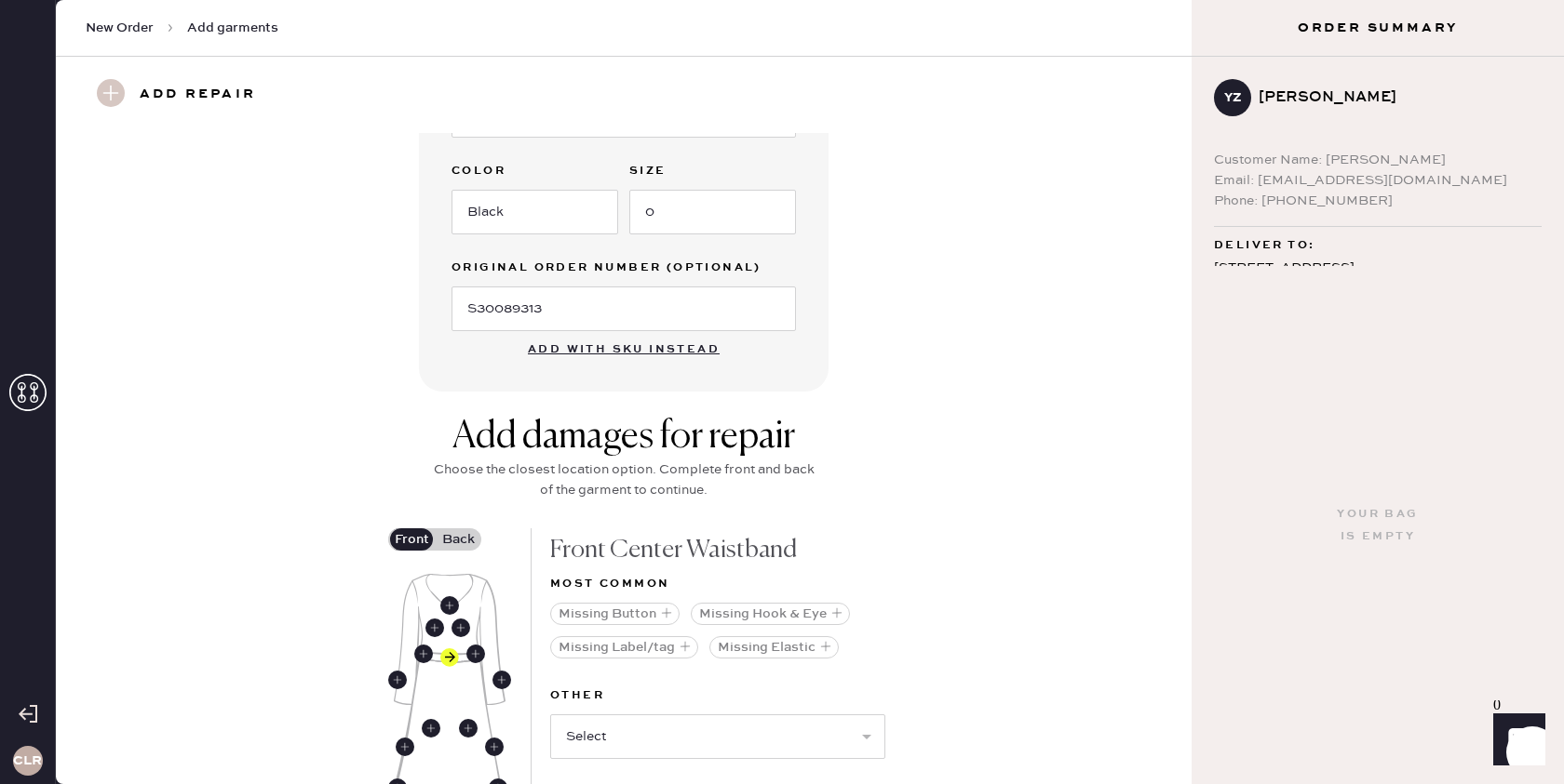
scroll to position [507, 0]
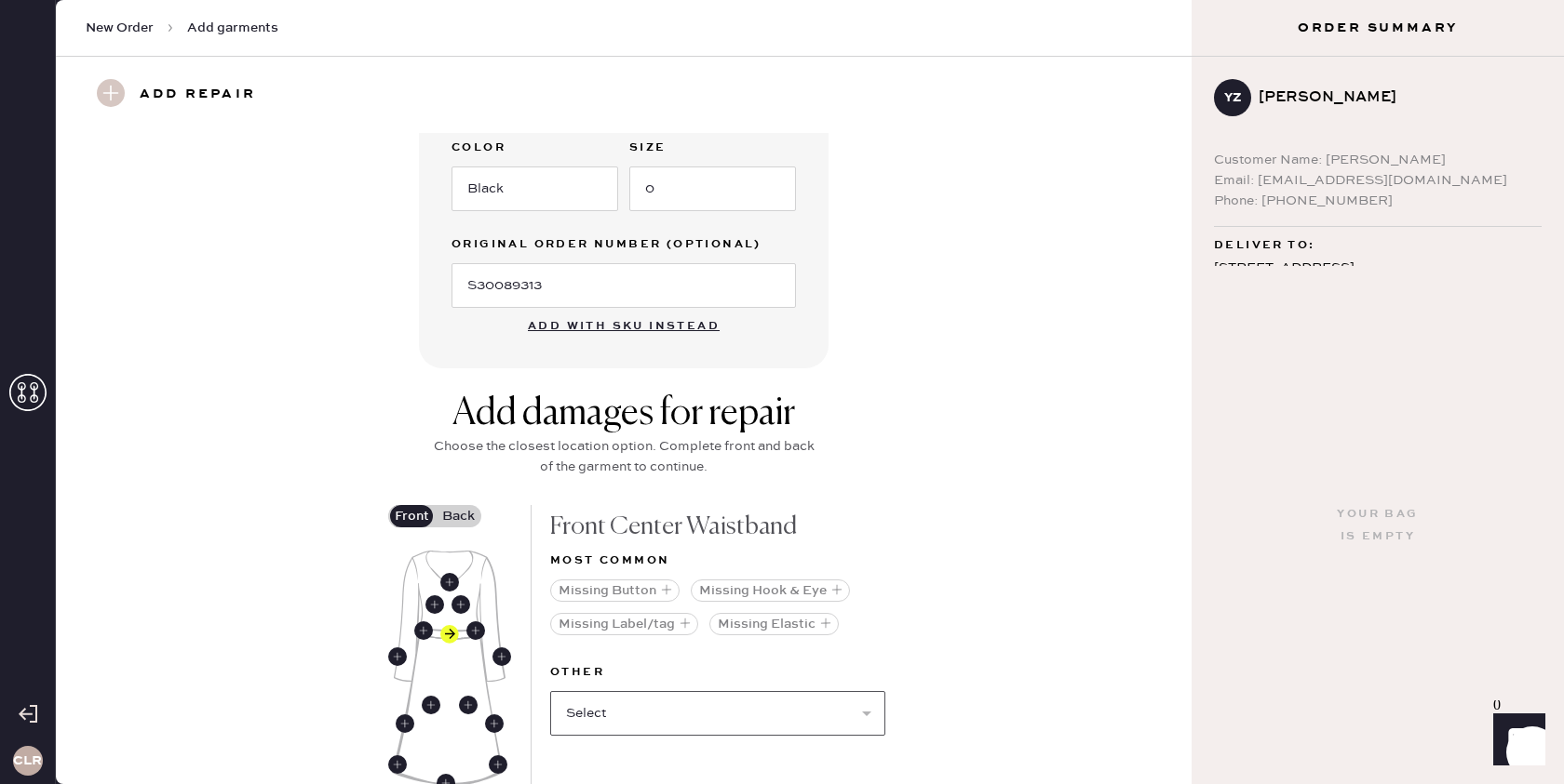
click at [626, 691] on select "Select Broken / Ripped Hem Broken Beads Broken Belt Loop Broken Button Broken C…" at bounding box center [718, 712] width 335 height 44
select select "1635"
click at [550, 691] on select "Select Broken / Ripped Hem Broken Beads Broken Belt Loop Broken Button Broken C…" at bounding box center [718, 712] width 335 height 44
select select
click at [602, 691] on select "Select Broken / Ripped Hem Broken Beads Broken Belt Loop Broken Cup Broken Elas…" at bounding box center [718, 712] width 335 height 44
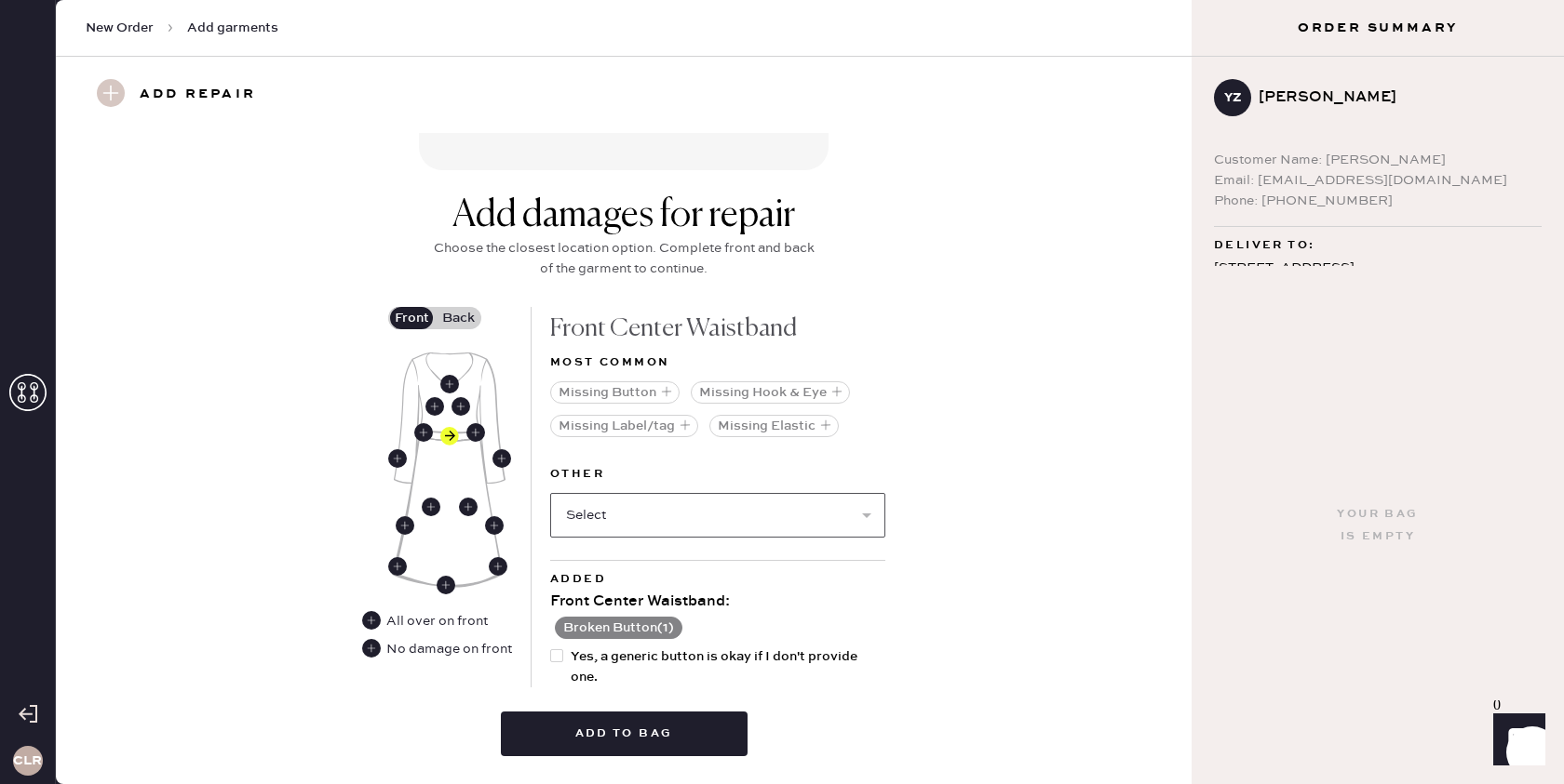
scroll to position [704, 0]
click at [552, 650] on div at bounding box center [556, 656] width 13 height 13
click at [550, 647] on input "Yes, a generic button is okay if I don't provide one." at bounding box center [550, 647] width 1 height 1
checkbox input "true"
click at [451, 308] on label "Back" at bounding box center [457, 318] width 46 height 23
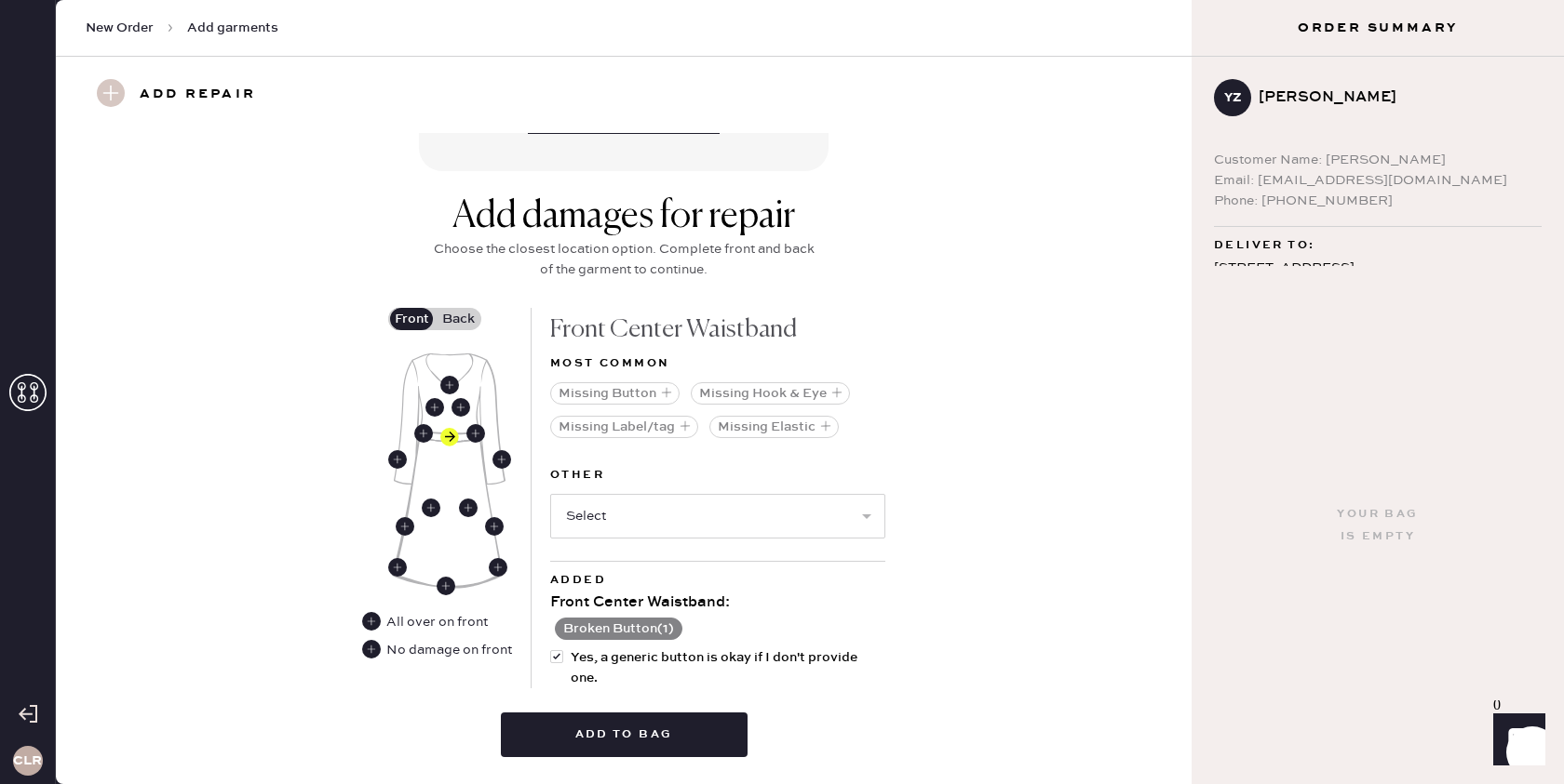
click at [458, 319] on input "Back" at bounding box center [458, 319] width 0 height 0
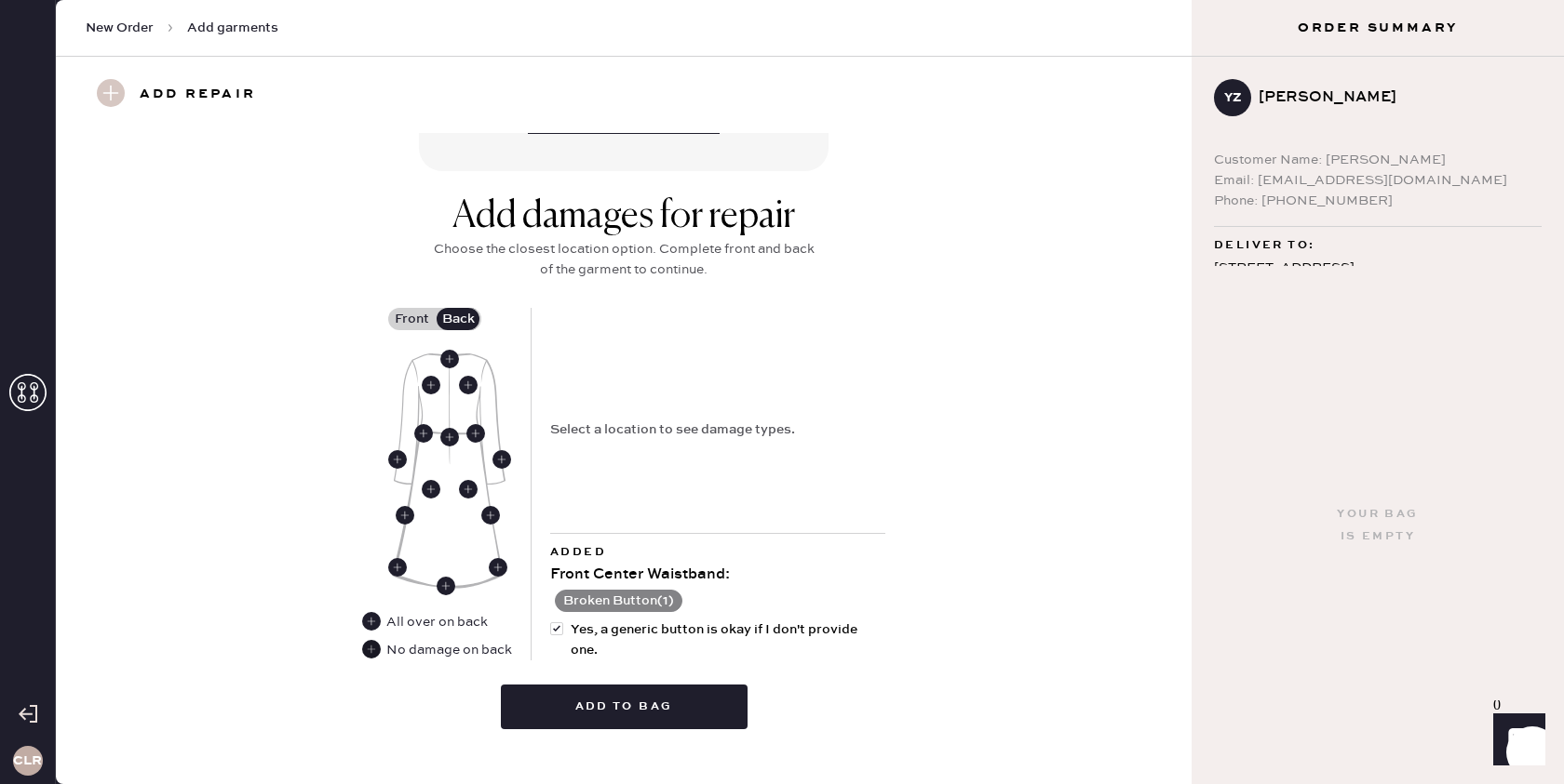
click at [374, 640] on use at bounding box center [371, 648] width 19 height 19
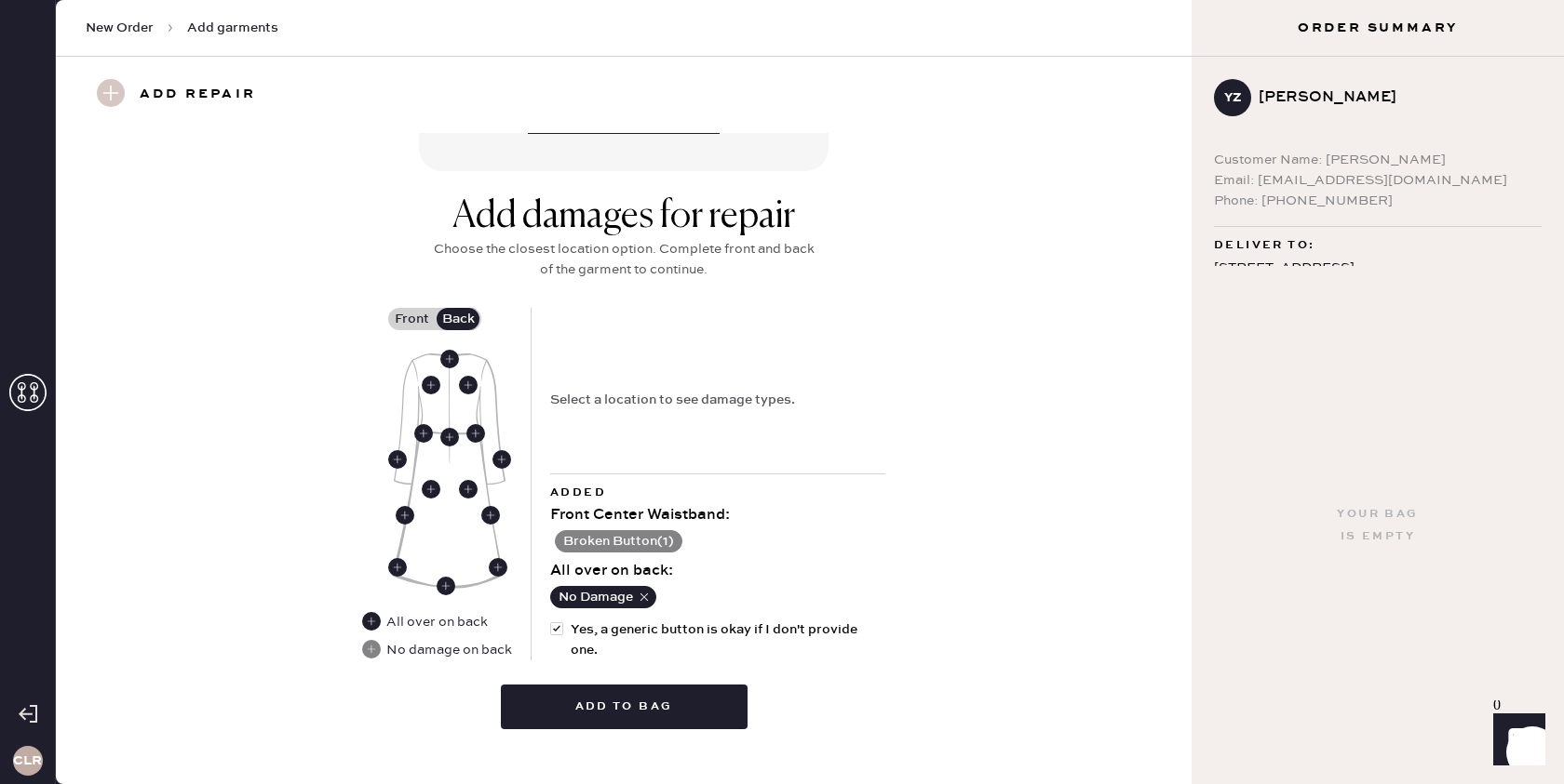
click at [418, 308] on label "Front" at bounding box center [411, 318] width 46 height 23
click at [411, 319] on input "Front" at bounding box center [411, 319] width 0 height 0
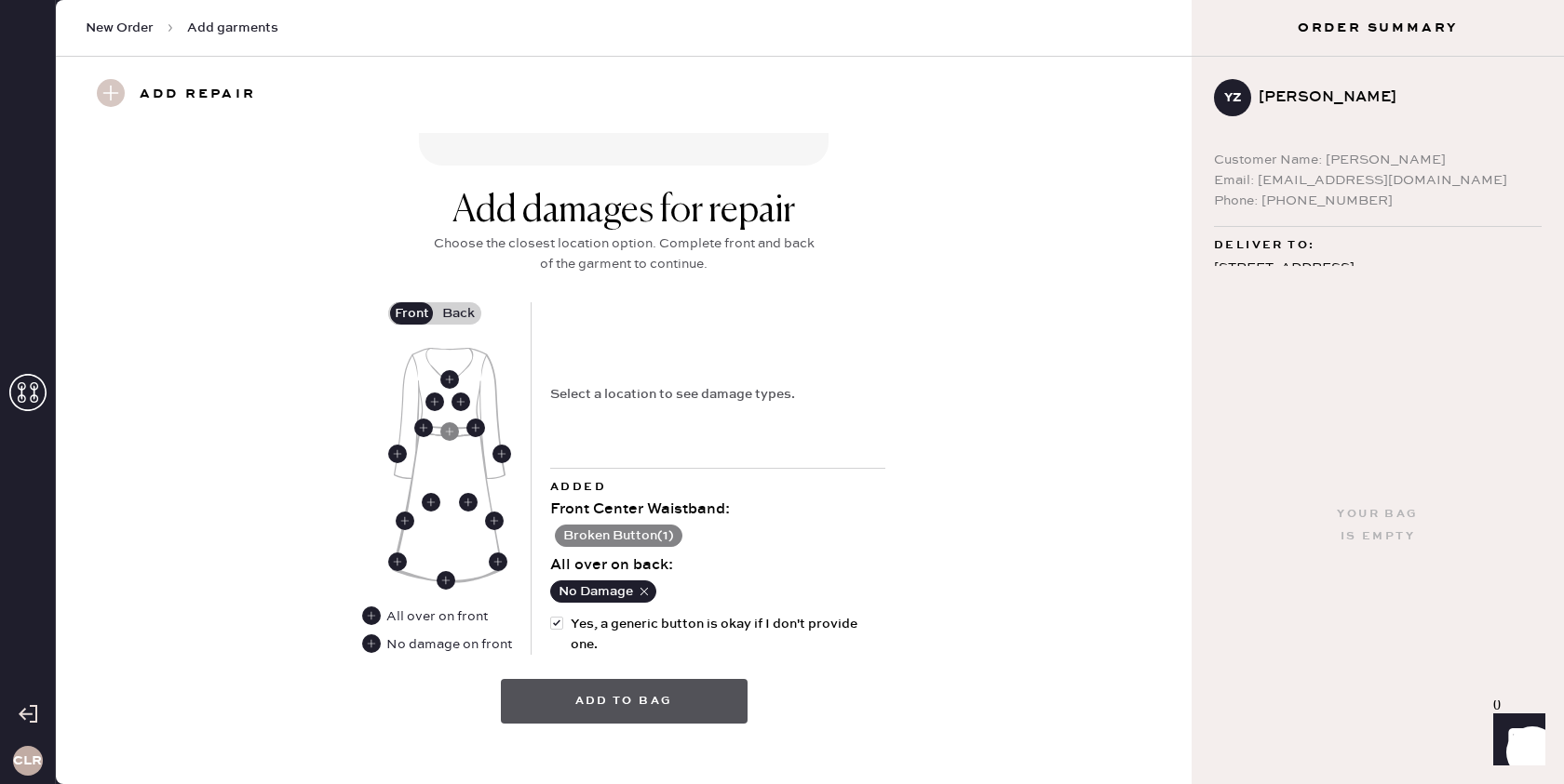
click at [616, 679] on button "Add to bag" at bounding box center [623, 700] width 247 height 44
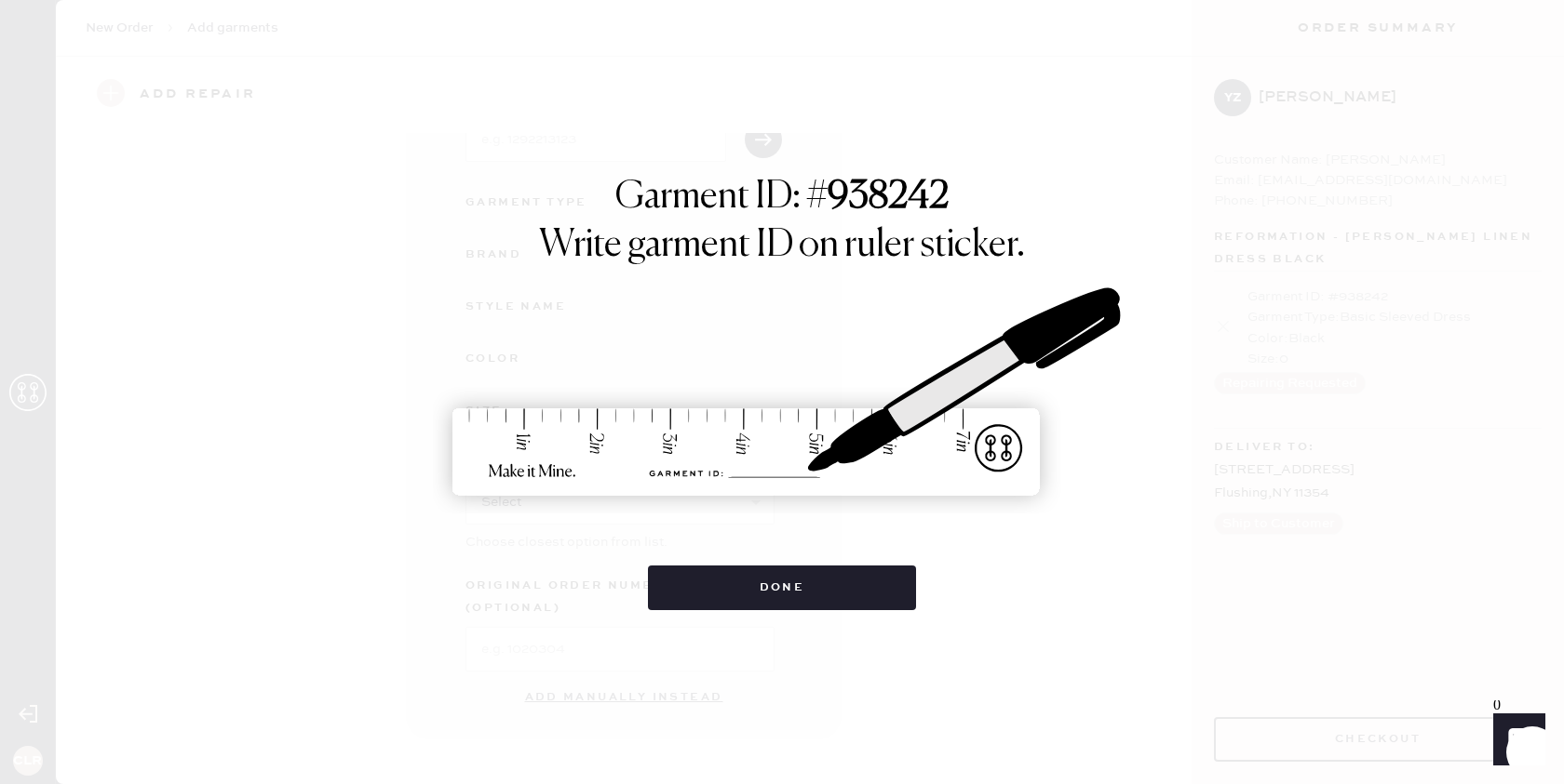
scroll to position [131, 0]
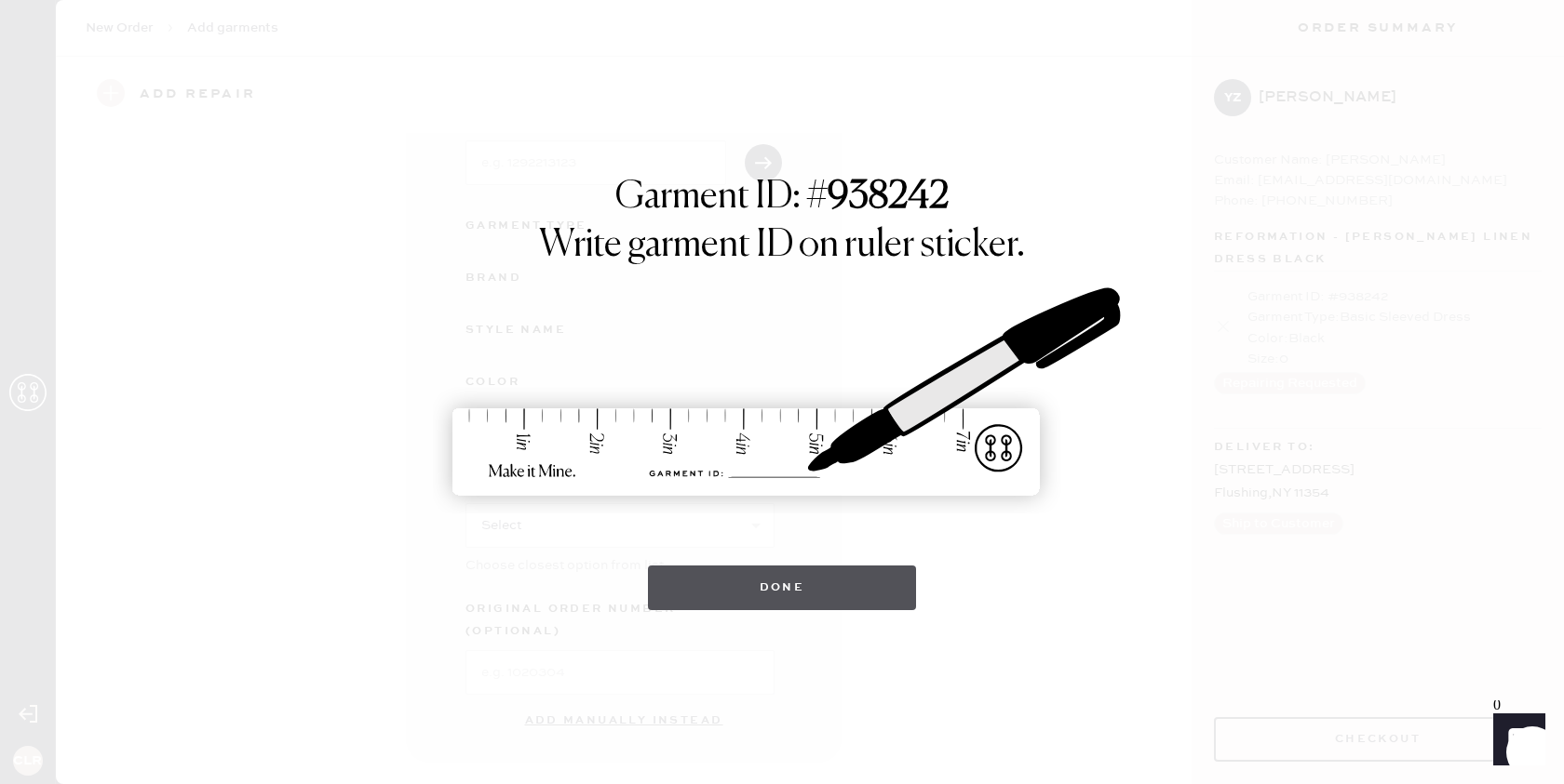
click at [797, 592] on button "Done" at bounding box center [782, 588] width 269 height 44
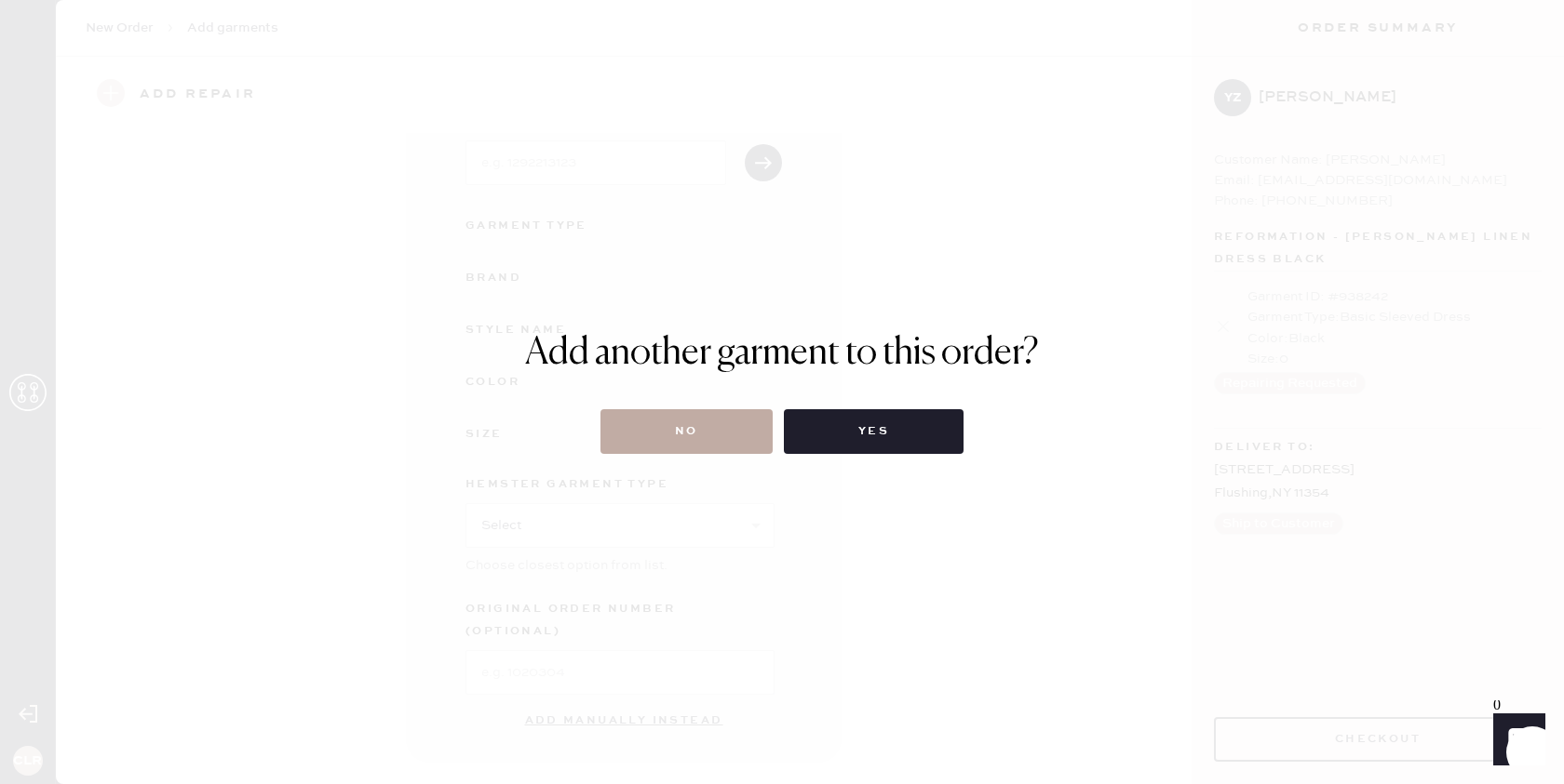
click at [730, 423] on button "No" at bounding box center [686, 431] width 172 height 44
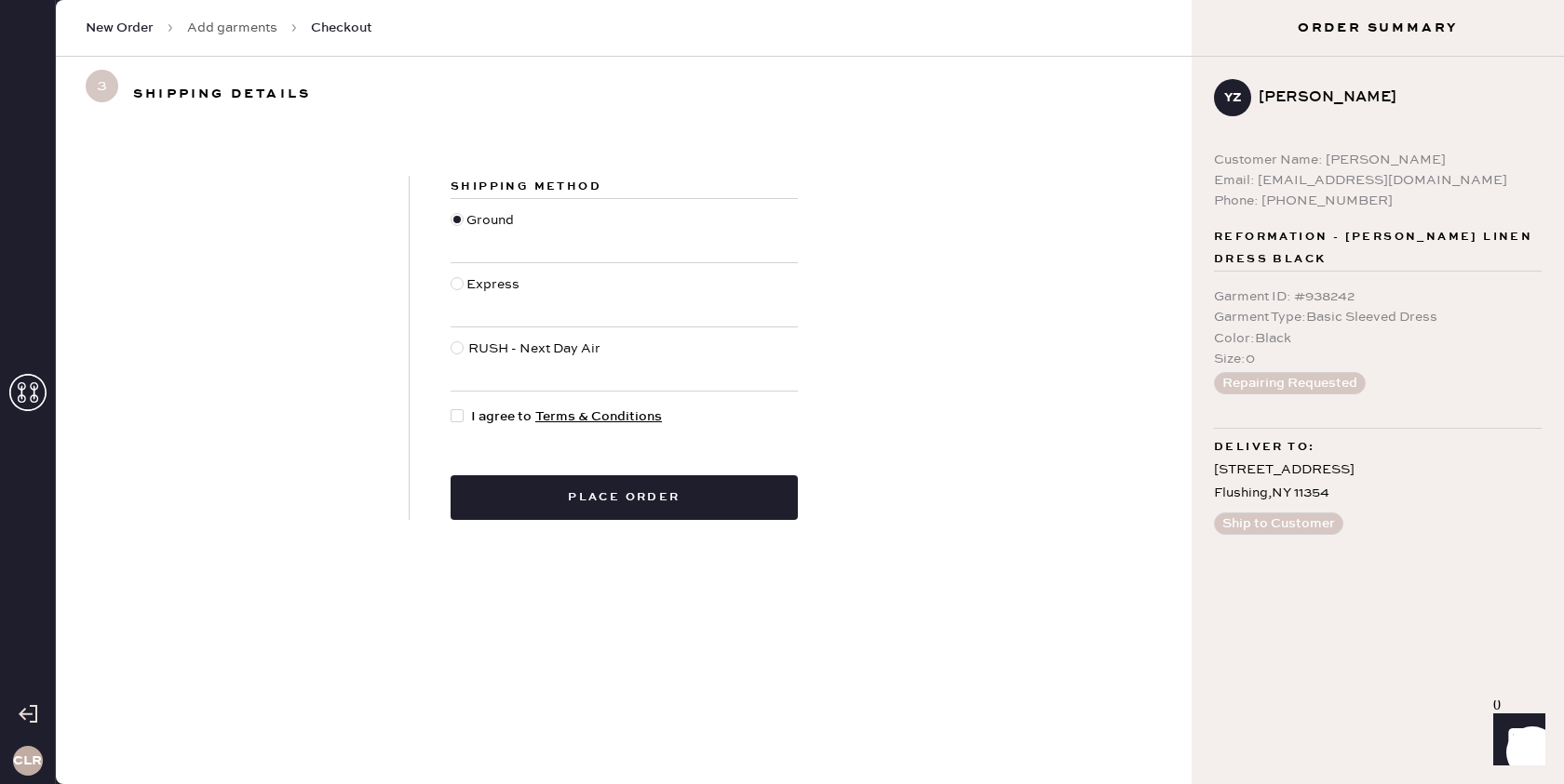
click at [461, 413] on div at bounding box center [456, 416] width 13 height 13
click at [451, 408] on input "I agree to Terms & Conditions" at bounding box center [450, 407] width 1 height 1
checkbox input "true"
click at [516, 485] on button "Place order" at bounding box center [623, 497] width 347 height 44
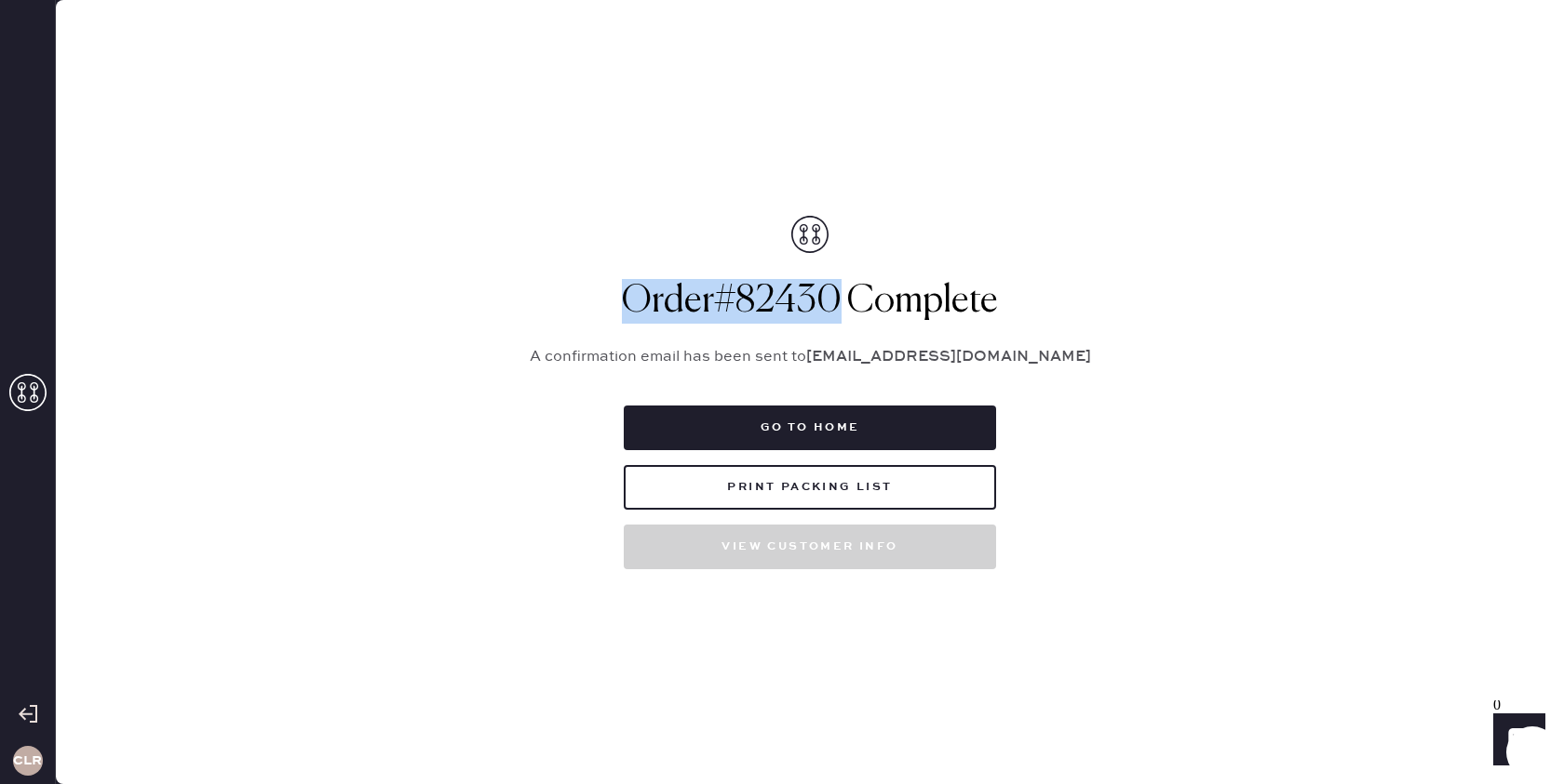
drag, startPoint x: 840, startPoint y: 295, endPoint x: 630, endPoint y: 298, distance: 210.0
click at [630, 298] on h1 "Order # 82430 Complete" at bounding box center [809, 301] width 605 height 44
copy h1 "Order # 82430"
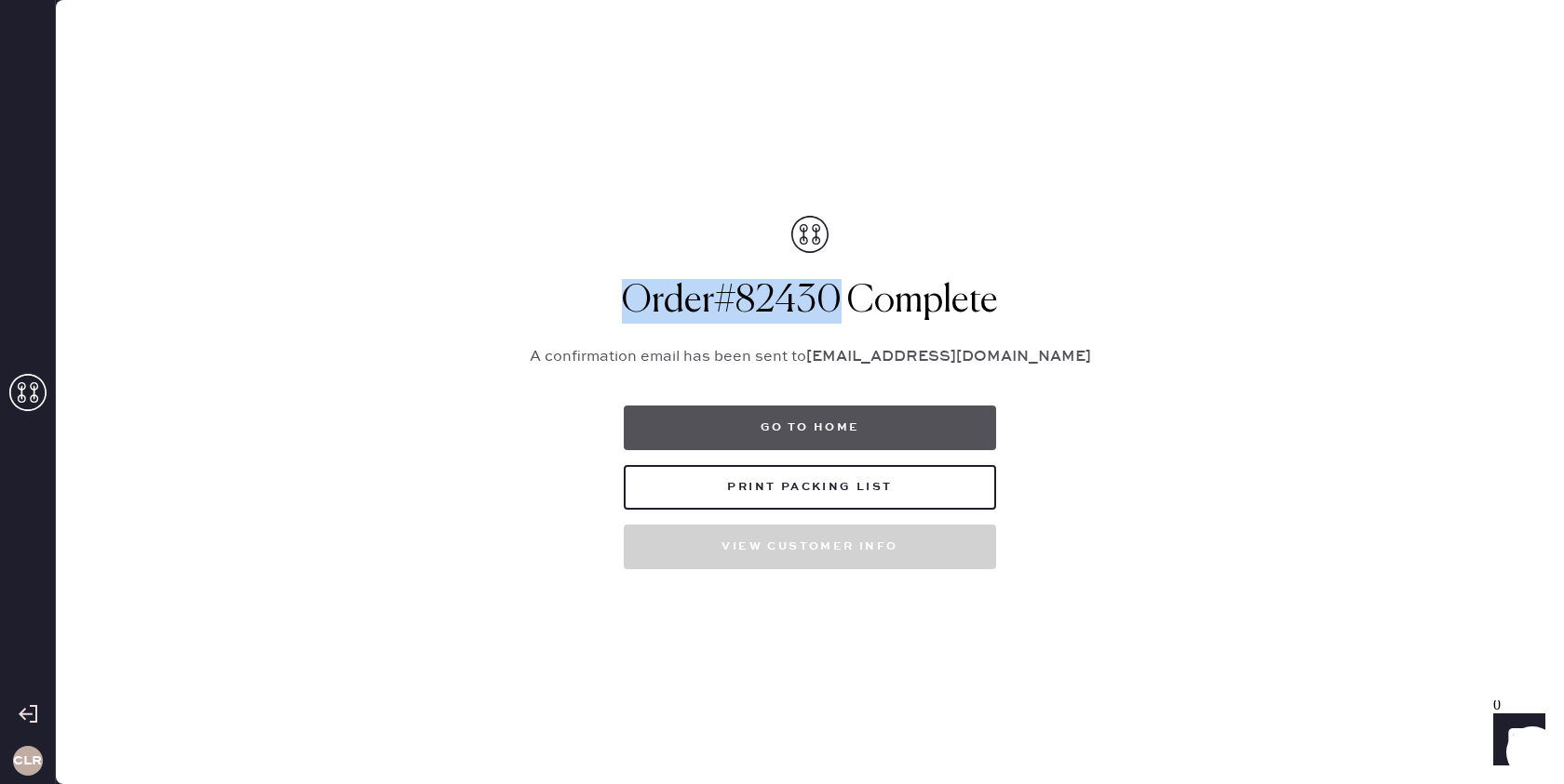
click at [727, 426] on button "Go to home" at bounding box center [809, 427] width 373 height 44
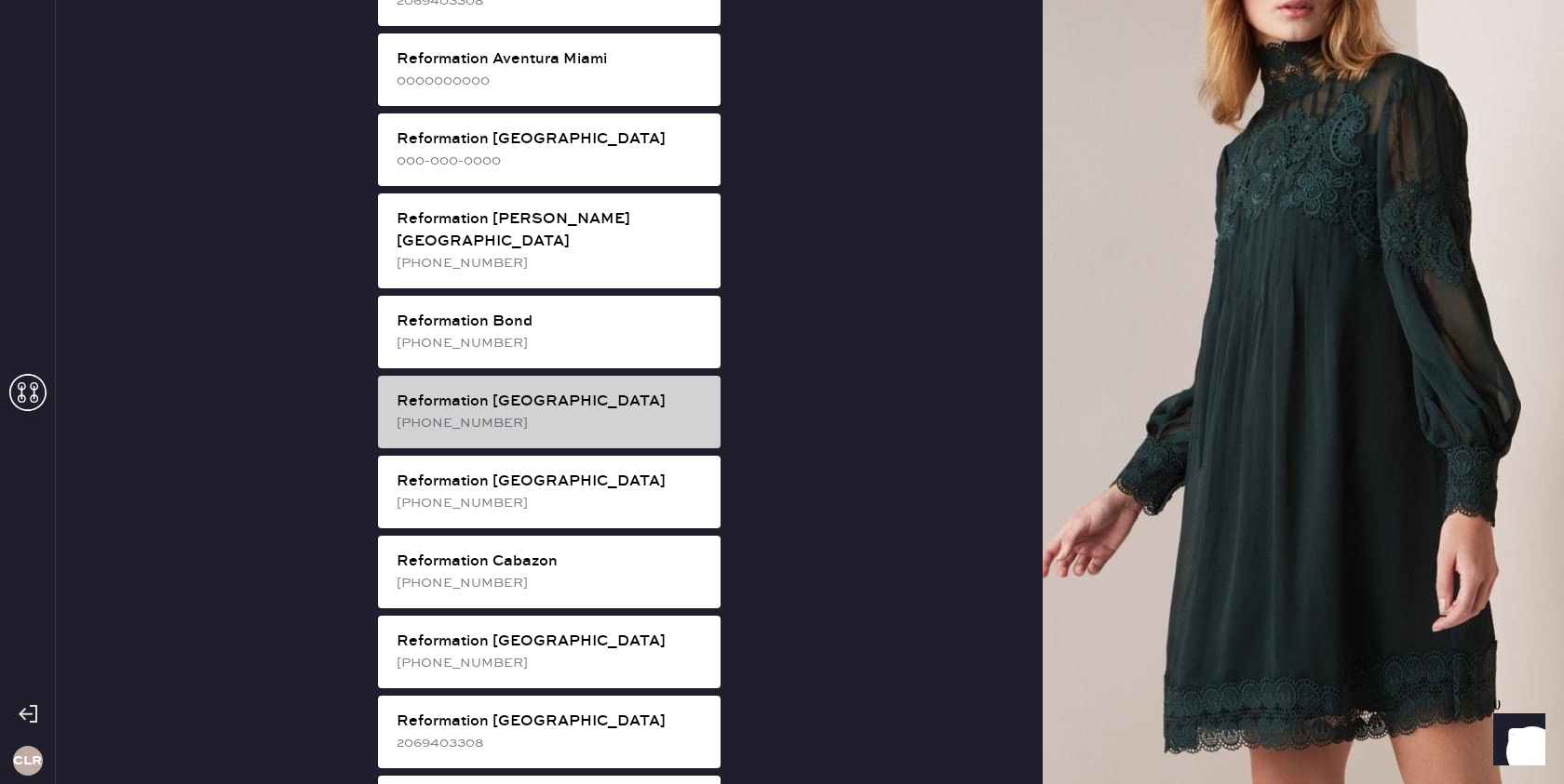
scroll to position [375, 0]
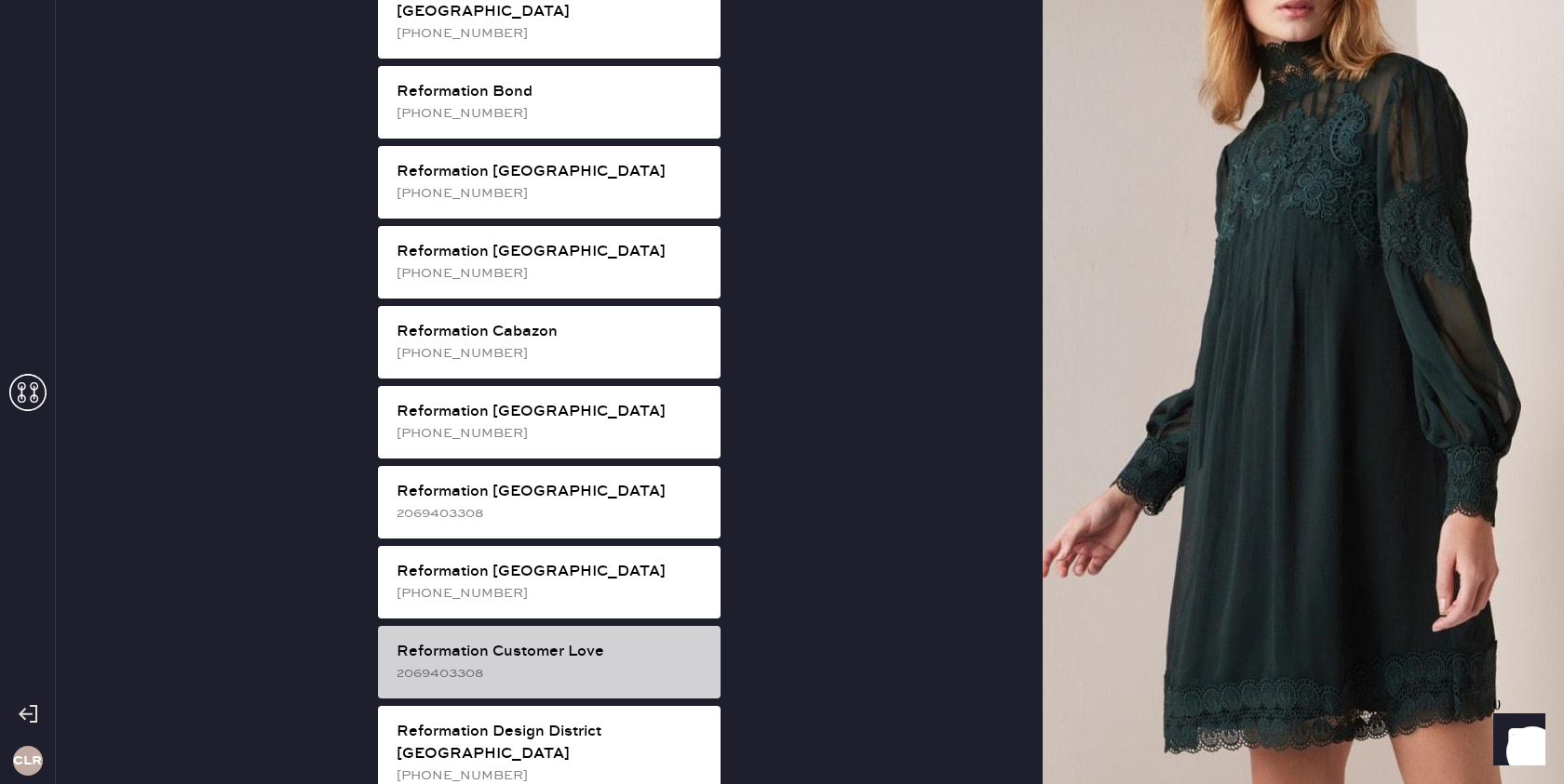
click at [580, 641] on div "Reformation Customer Love" at bounding box center [550, 651] width 309 height 23
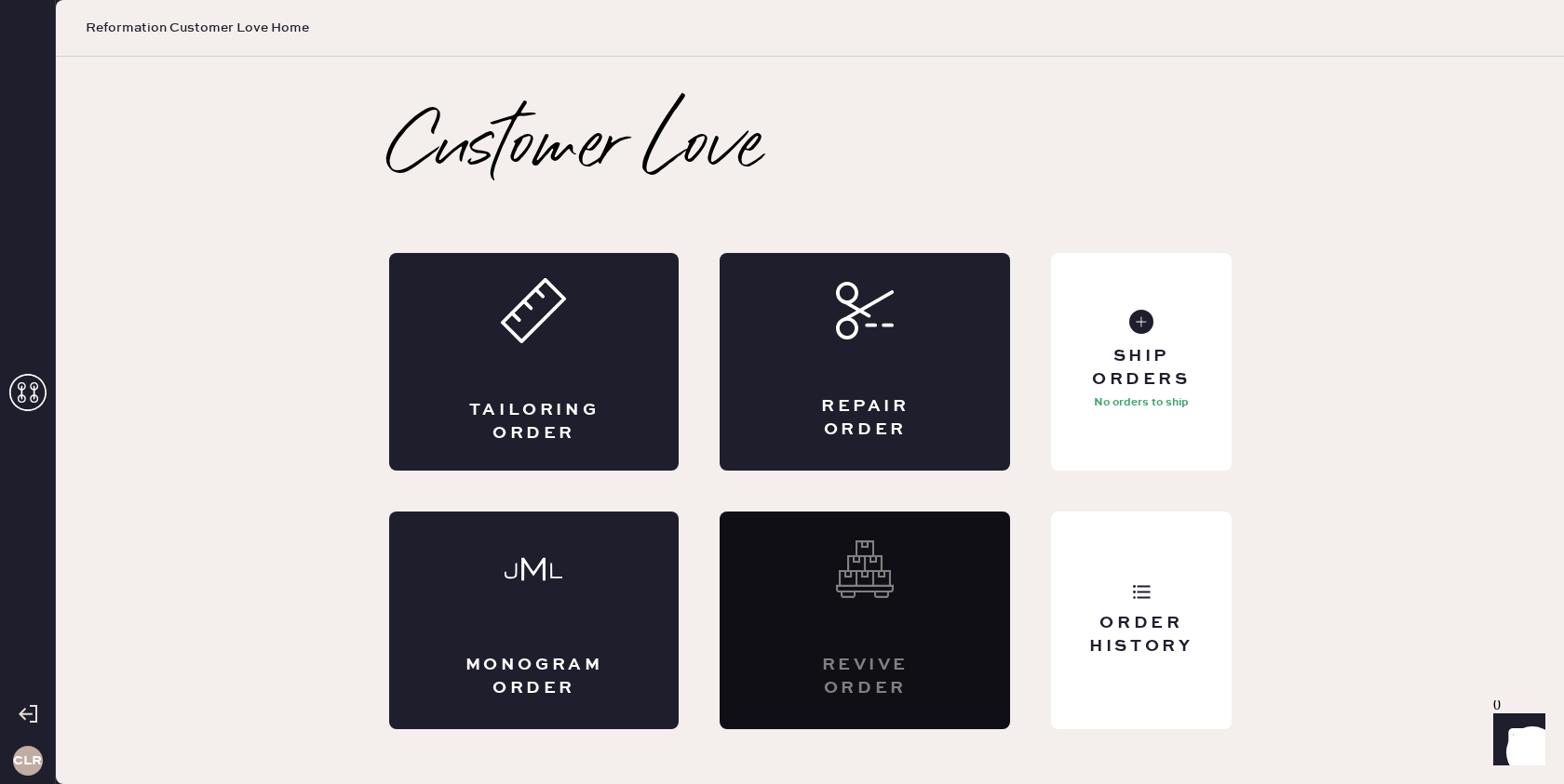
scroll to position [0, 0]
click at [1165, 417] on div "Ship Orders No orders to ship" at bounding box center [1140, 363] width 180 height 218
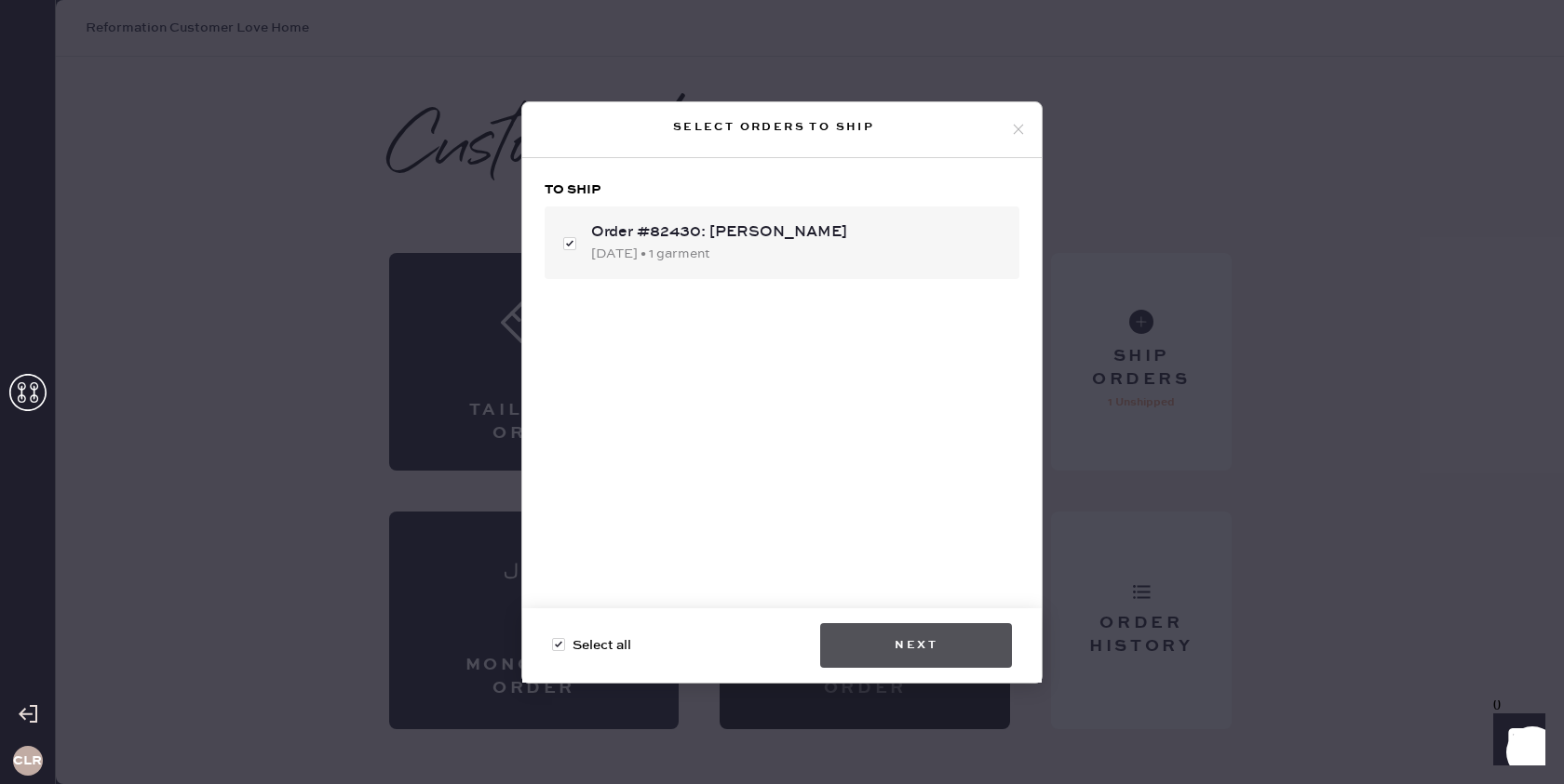
click at [930, 638] on button "Next" at bounding box center [915, 644] width 192 height 44
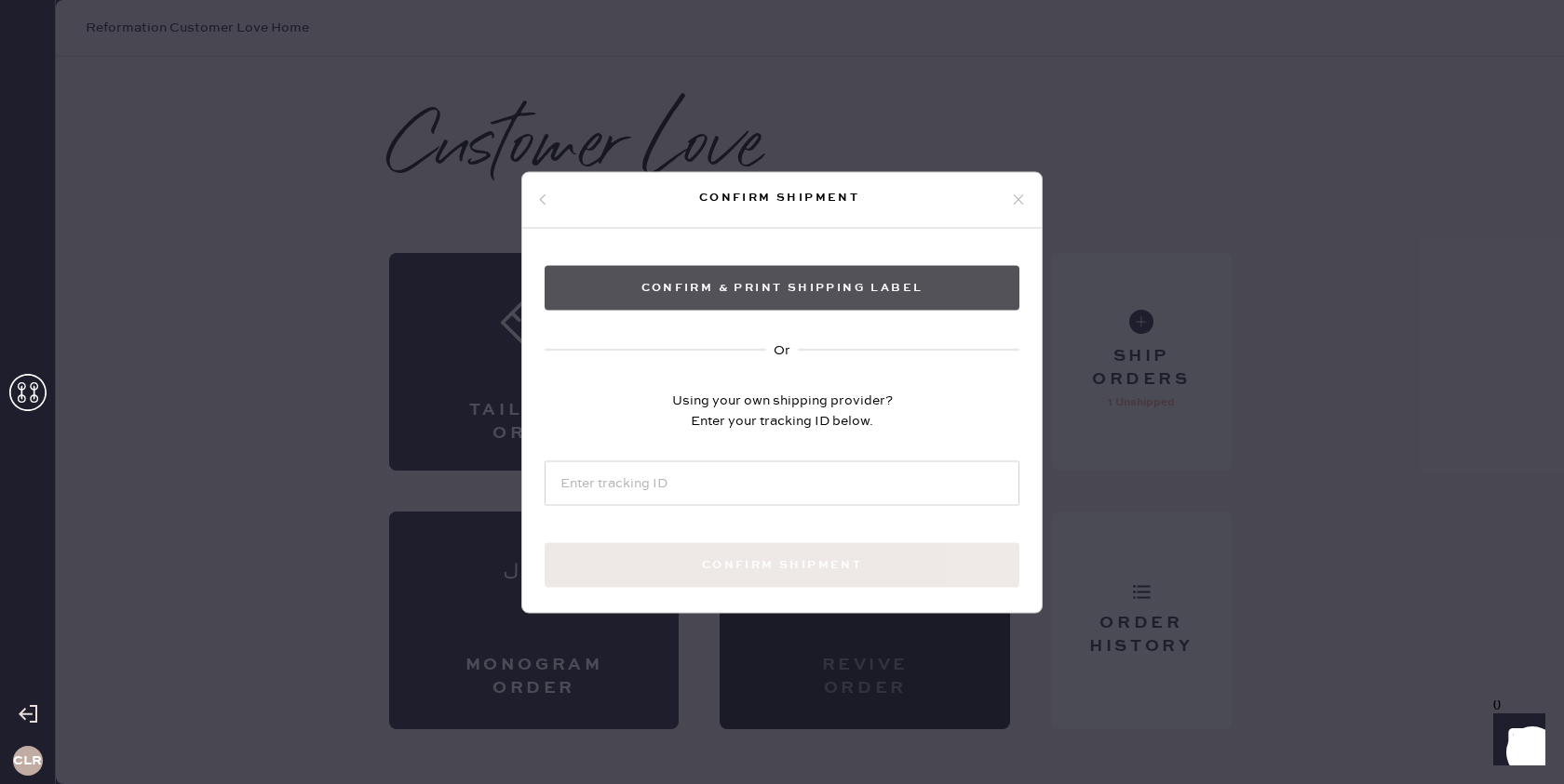
click at [807, 278] on button "Confirm & Print shipping label" at bounding box center [782, 287] width 475 height 44
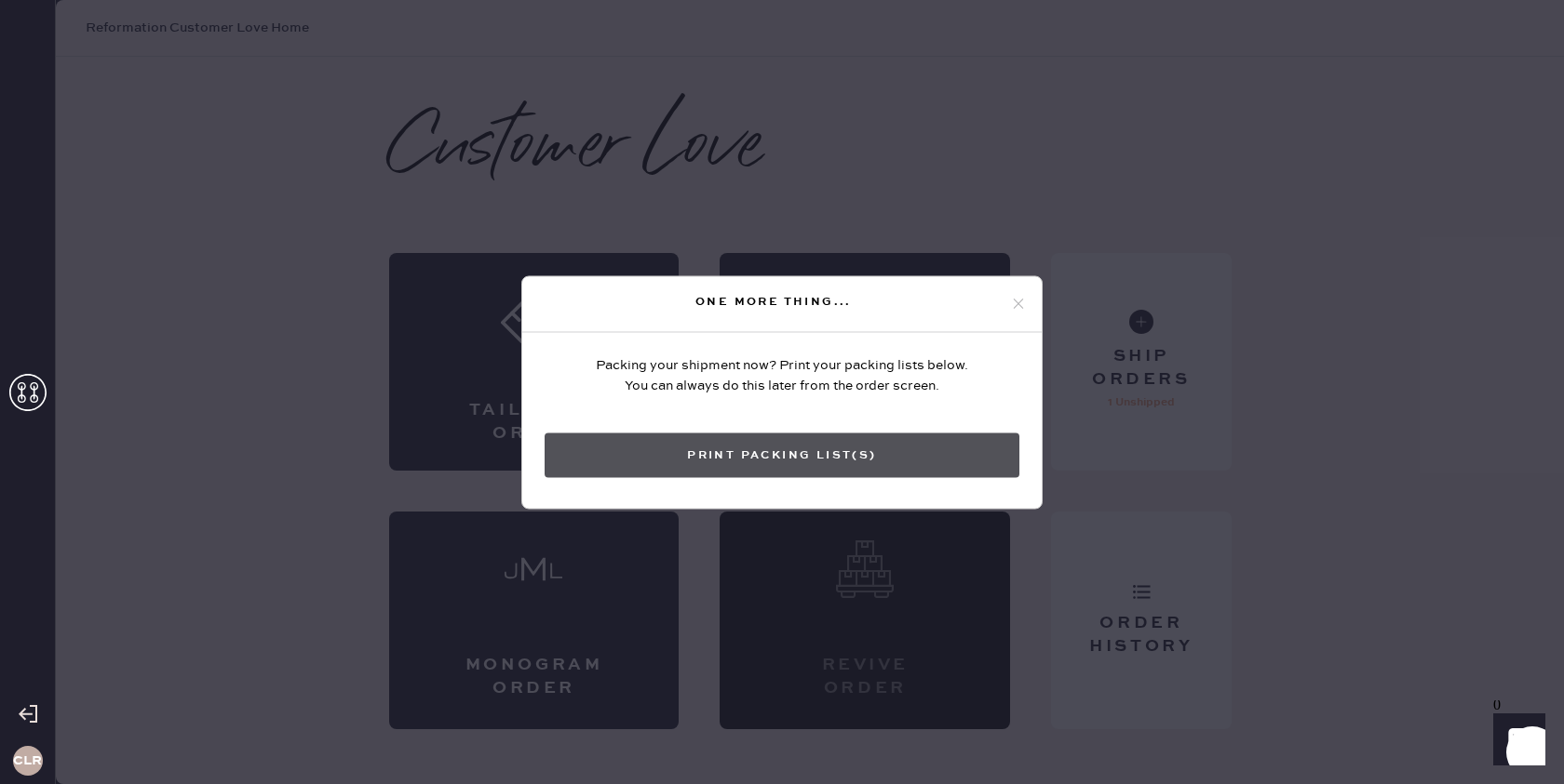
click at [775, 451] on button "Print Packing List(s)" at bounding box center [782, 454] width 475 height 44
